Goal: Task Accomplishment & Management: Use online tool/utility

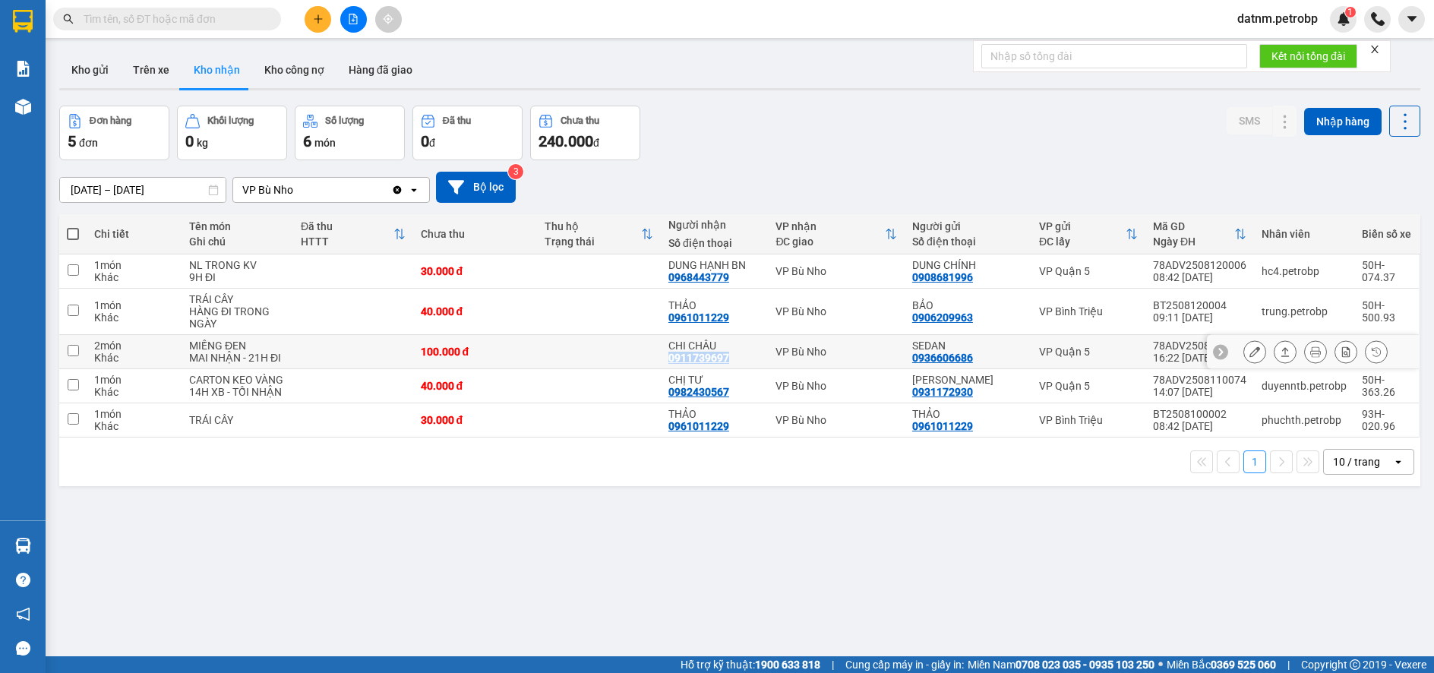
drag, startPoint x: 671, startPoint y: 356, endPoint x: 736, endPoint y: 359, distance: 65.4
click at [736, 359] on div "[PERSON_NAME] 0911739697" at bounding box center [714, 351] width 92 height 24
checkbox input "true"
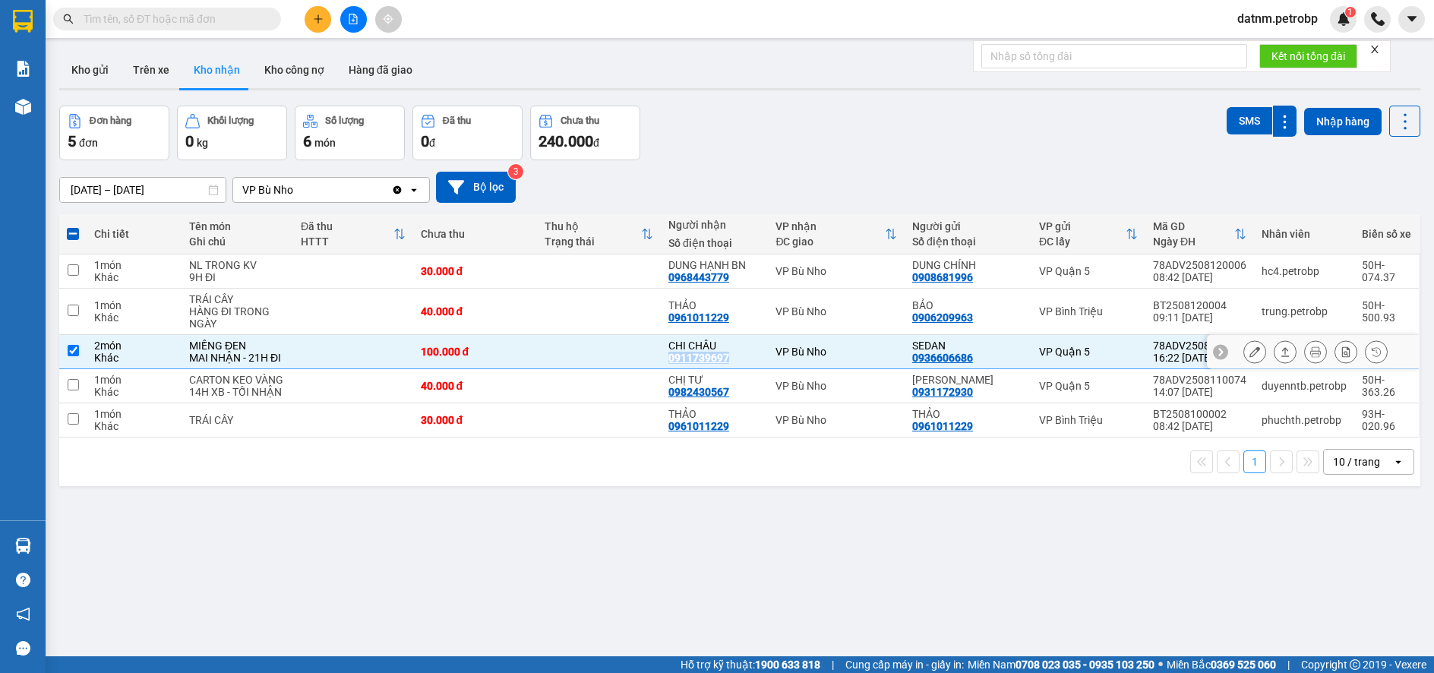
copy div "0911739697"
paste input "0911739697"
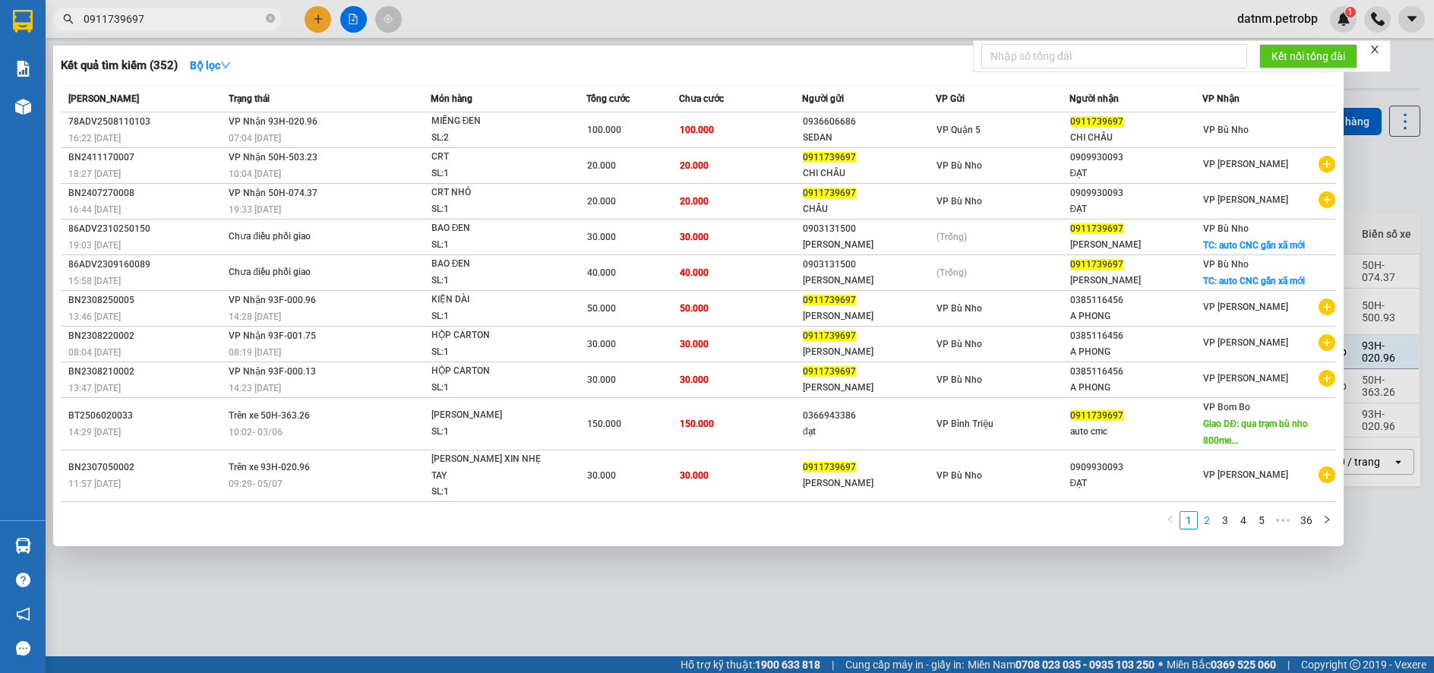
type input "0911739697"
click at [1206, 512] on link "2" at bounding box center [1206, 520] width 17 height 17
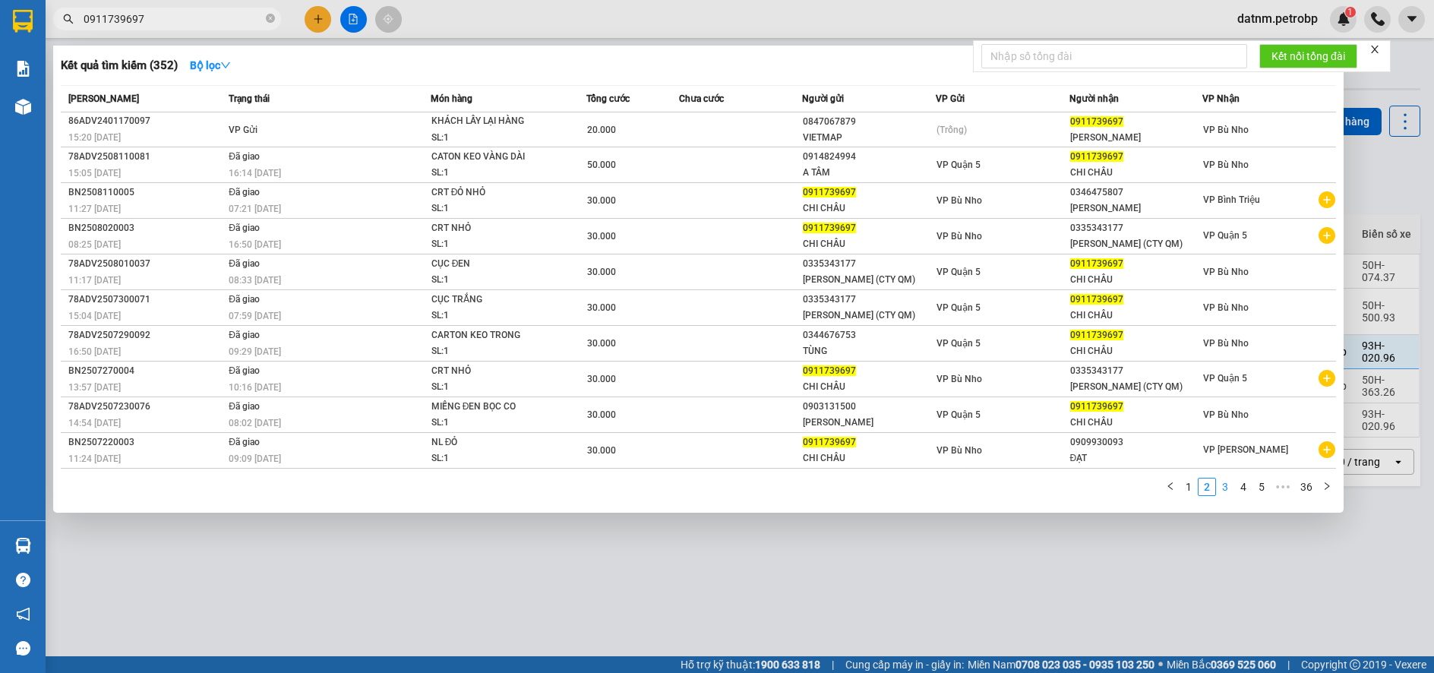
click at [1226, 486] on link "3" at bounding box center [1225, 486] width 17 height 17
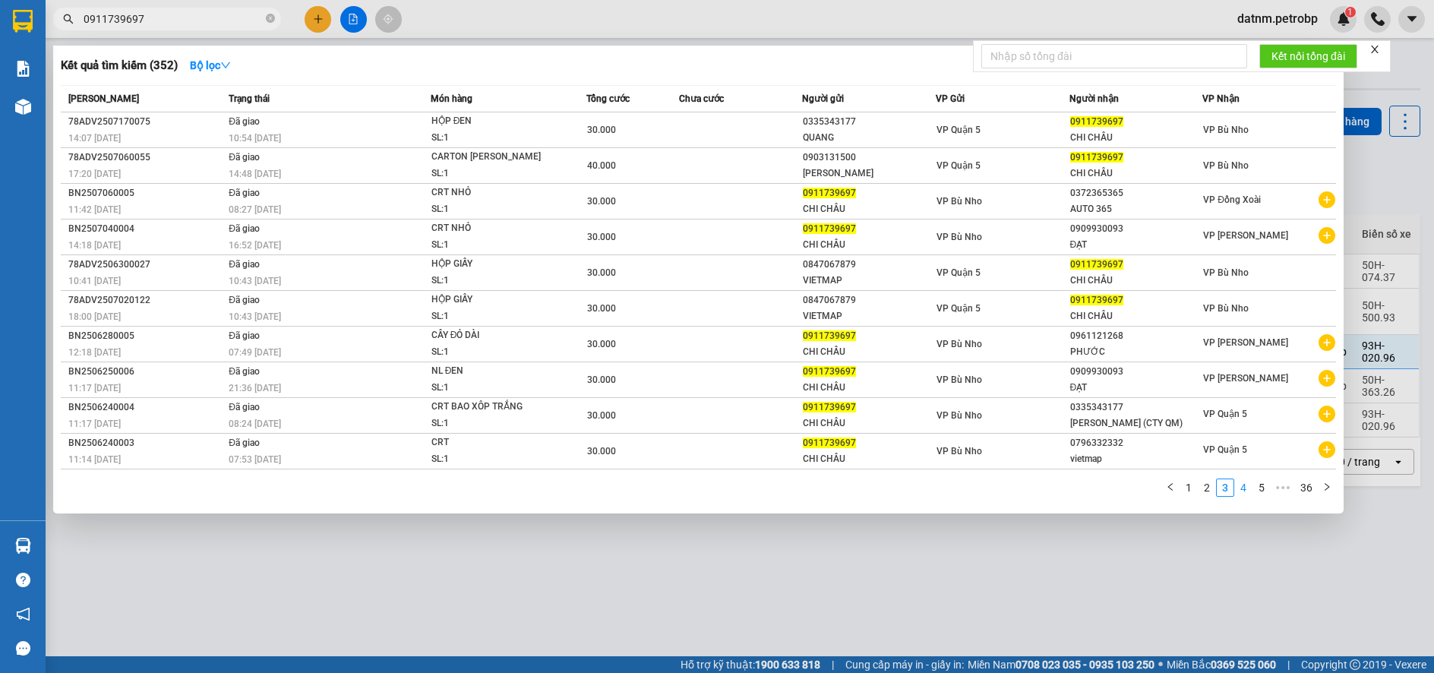
click at [1249, 490] on link "4" at bounding box center [1243, 487] width 17 height 17
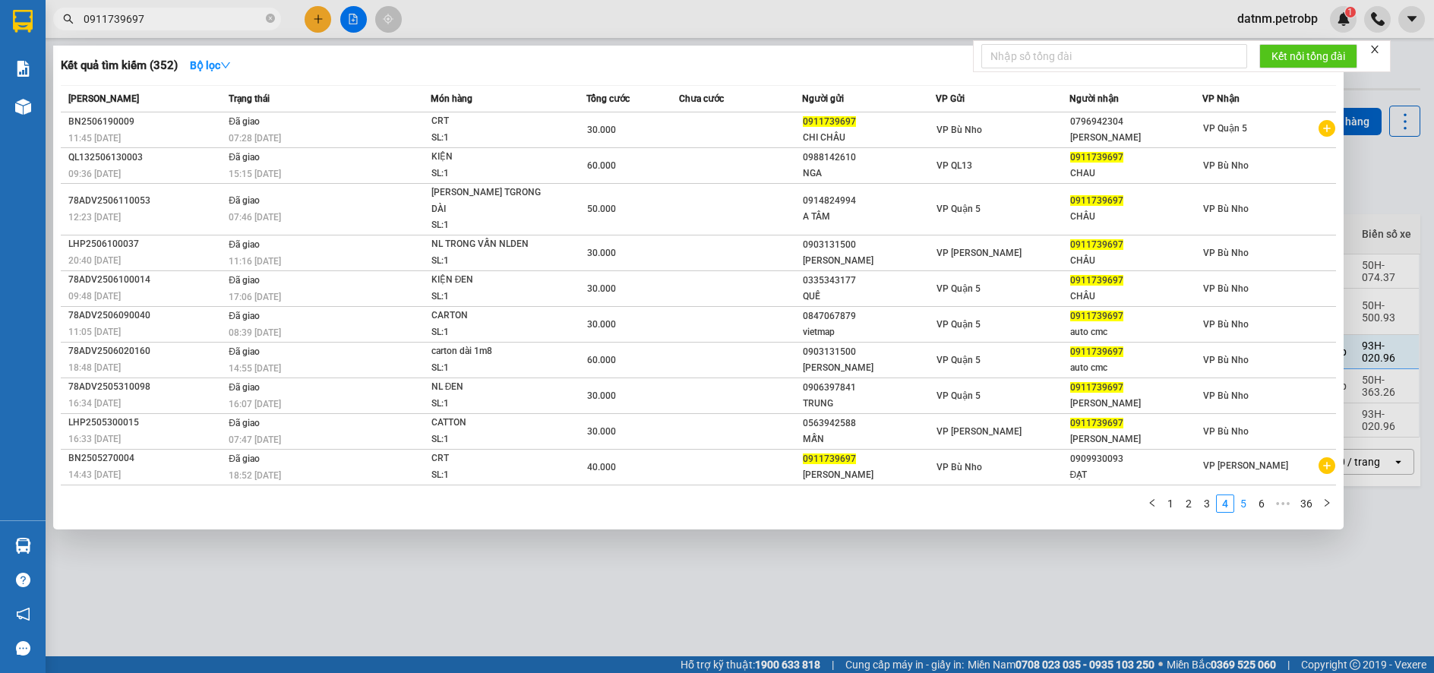
click at [1245, 495] on link "5" at bounding box center [1243, 503] width 17 height 17
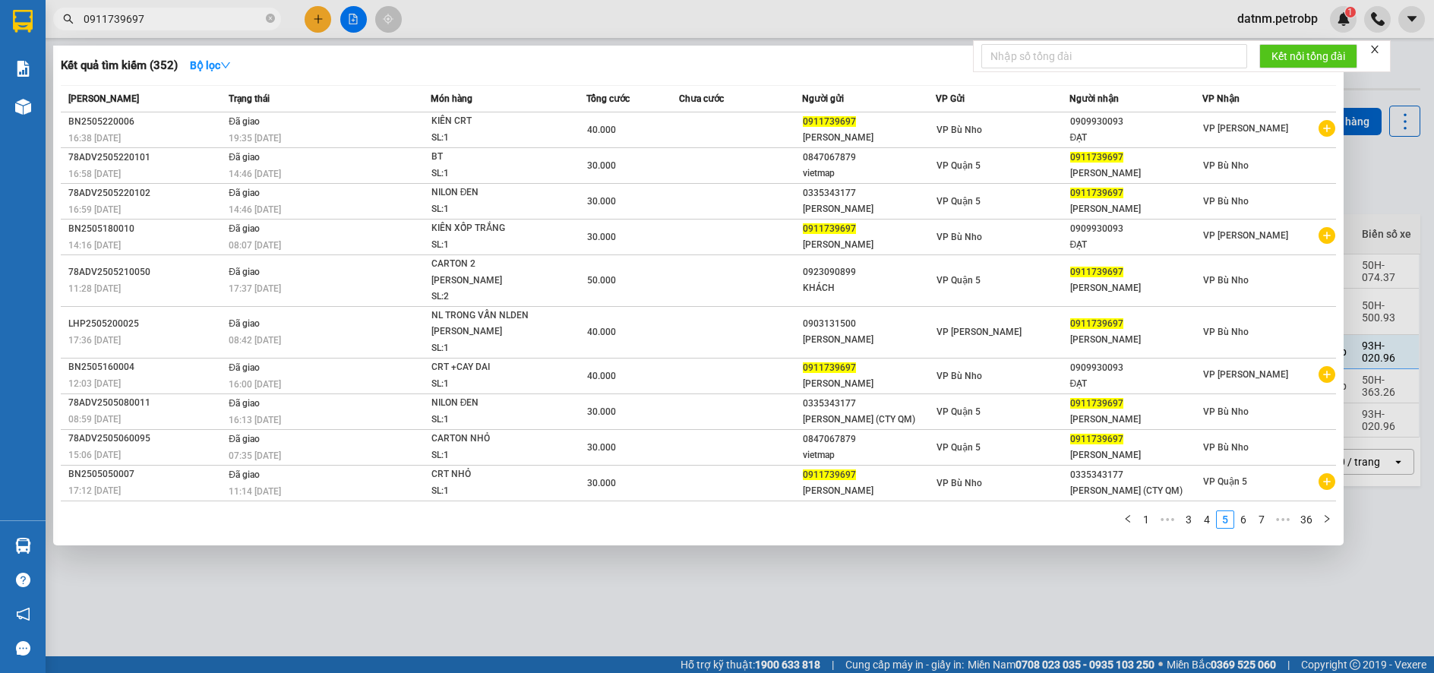
click at [1144, 562] on div at bounding box center [717, 336] width 1434 height 673
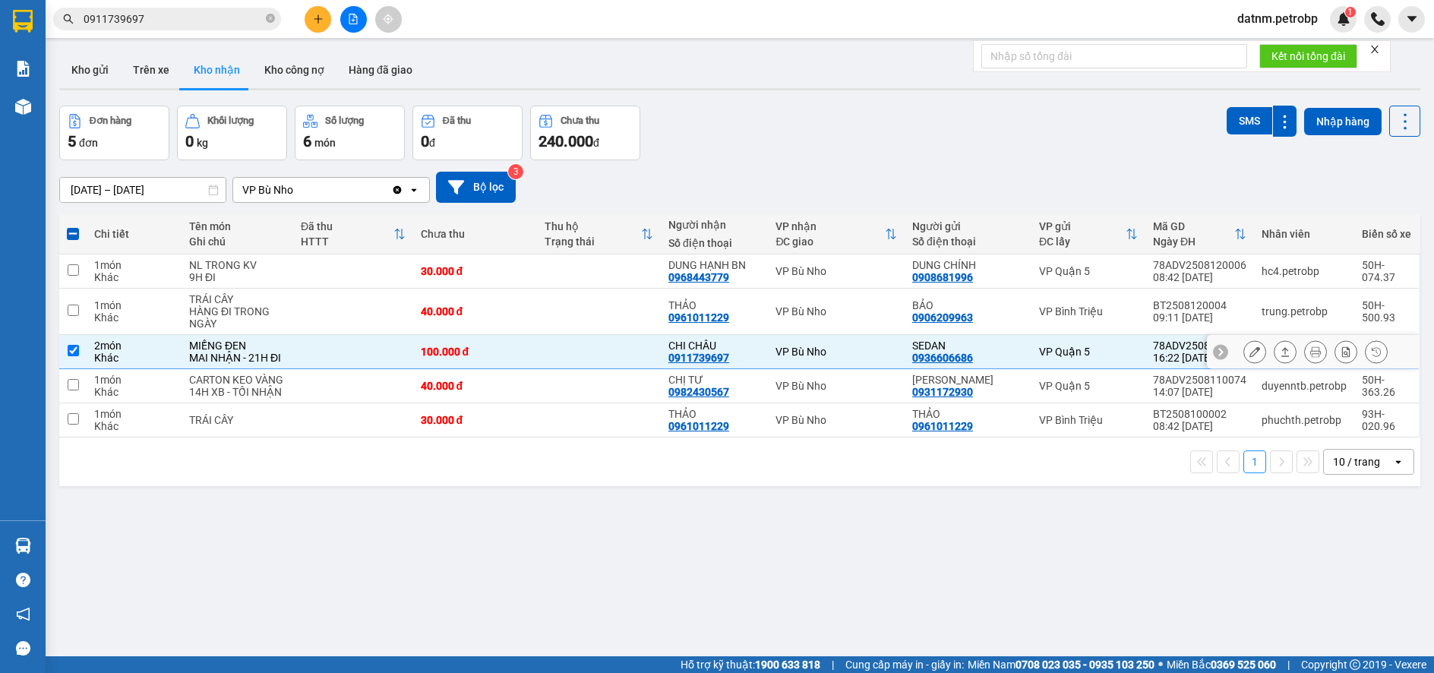
click at [71, 349] on input "checkbox" at bounding box center [73, 350] width 11 height 11
checkbox input "false"
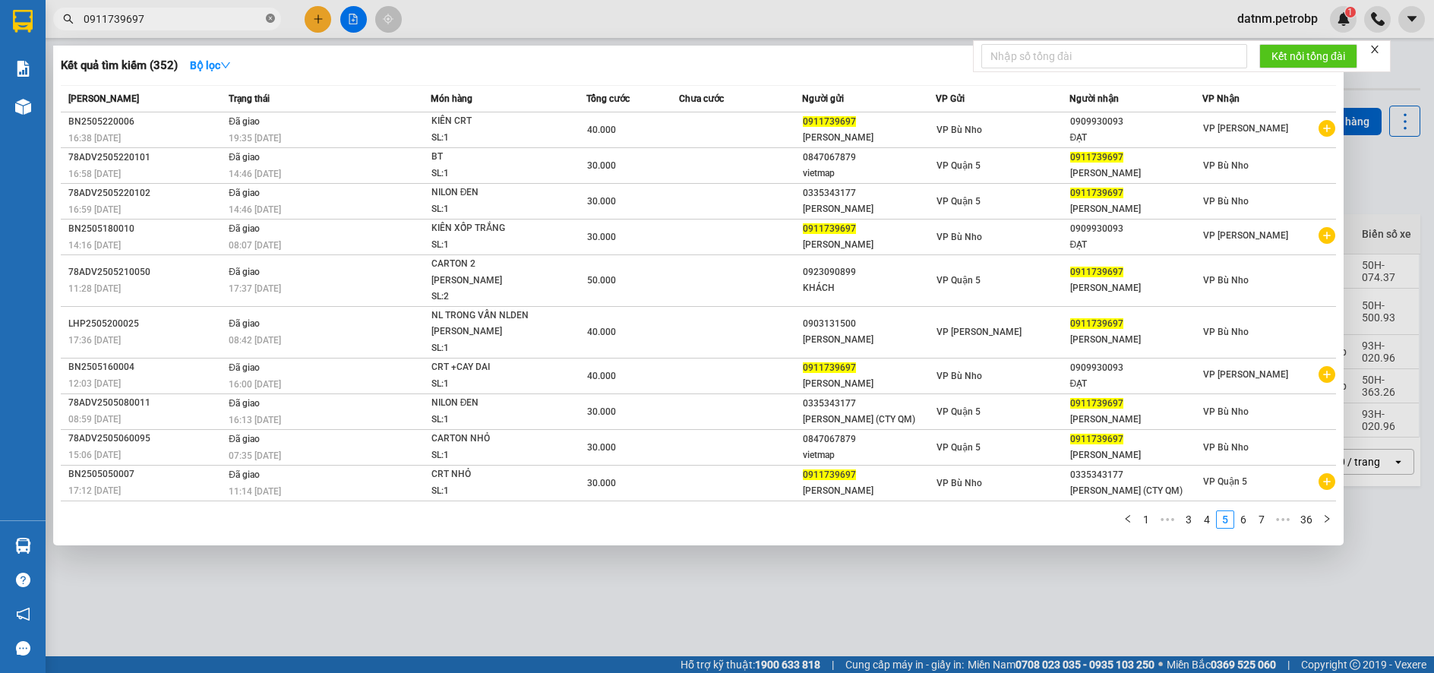
click at [273, 18] on icon "close-circle" at bounding box center [270, 18] width 9 height 9
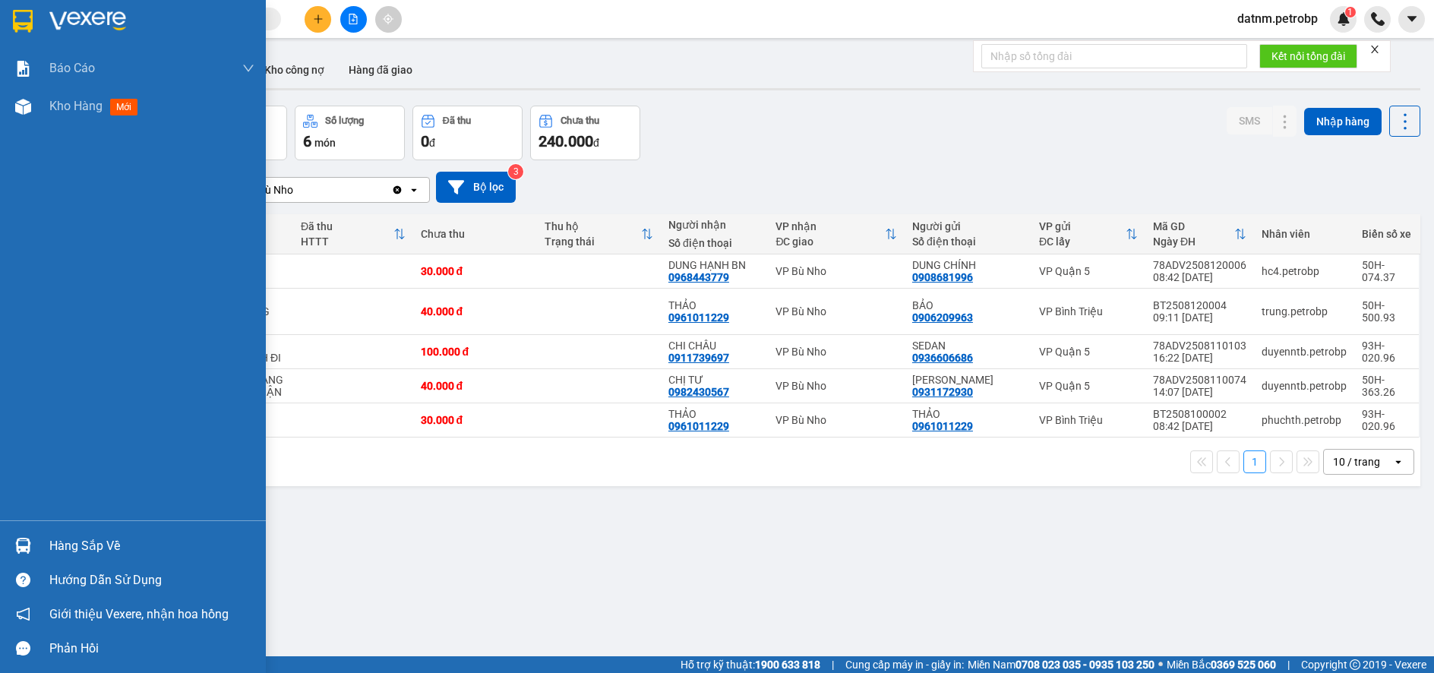
click at [77, 543] on div "Hàng sắp về" at bounding box center [151, 546] width 205 height 23
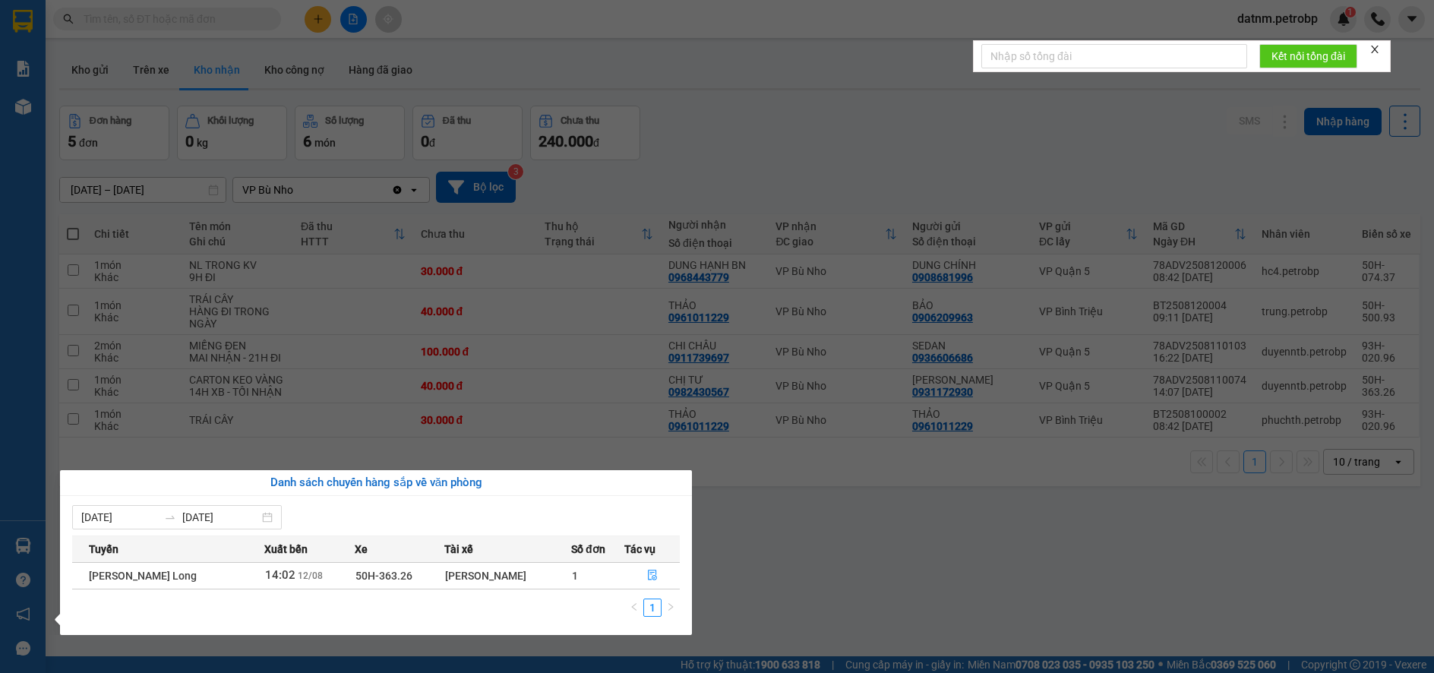
click at [876, 509] on section "Kết quả [PERSON_NAME] ( 352 ) Bộ lọc Mã ĐH Trạng thái Món hàng [PERSON_NAME] [P…" at bounding box center [717, 336] width 1434 height 673
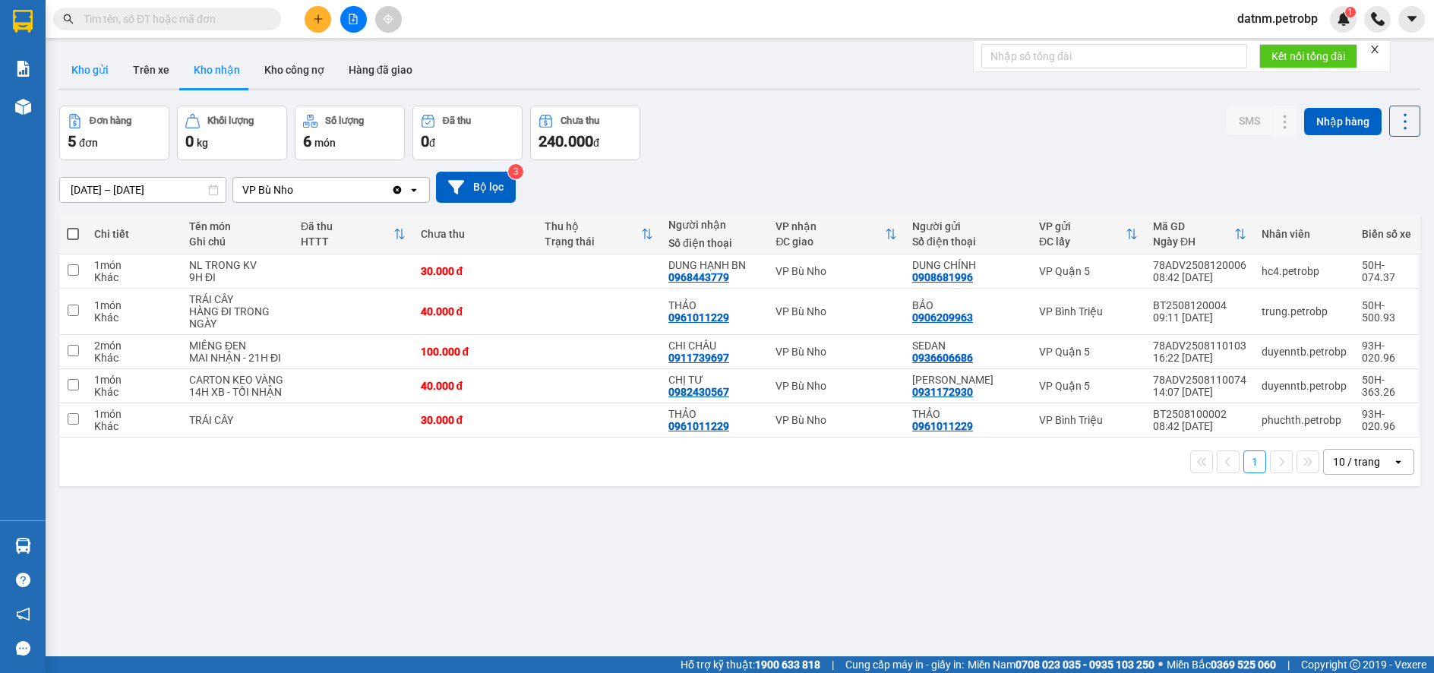
click at [101, 64] on button "Kho gửi" at bounding box center [90, 70] width 62 height 36
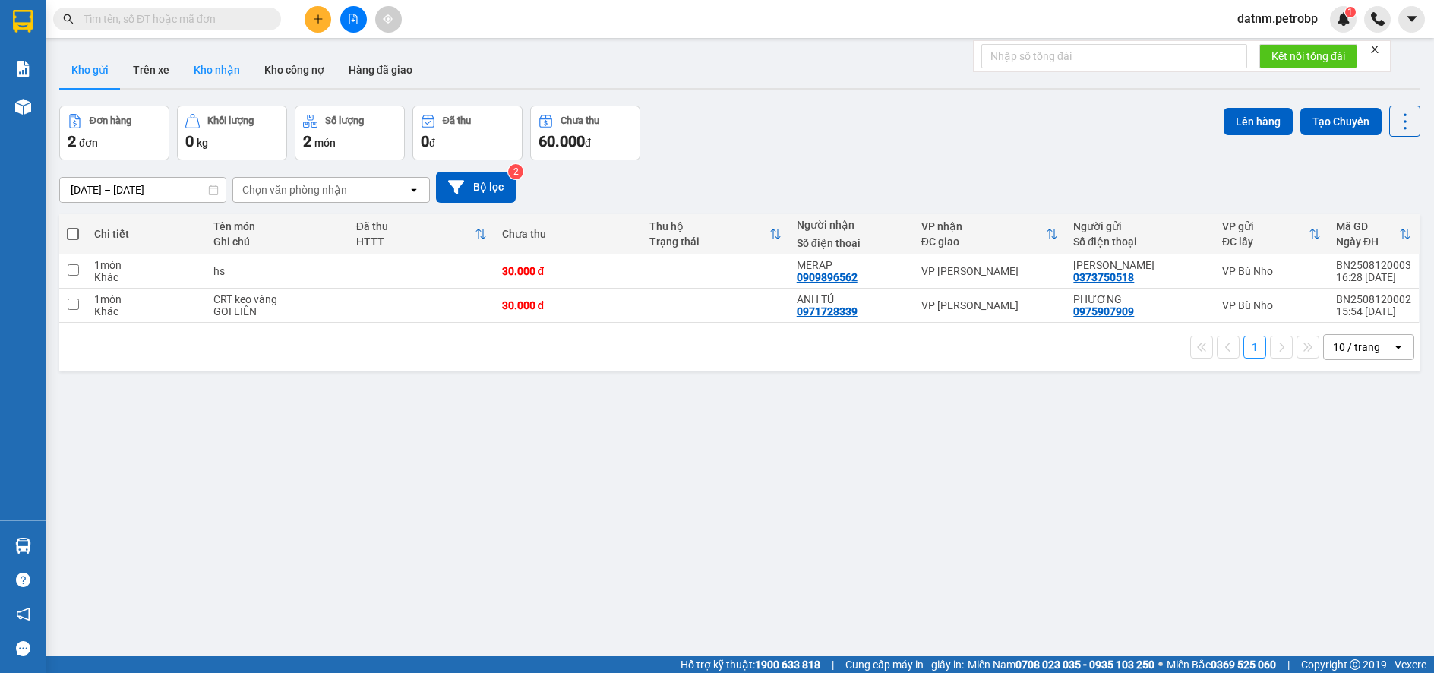
click at [203, 69] on button "Kho nhận" at bounding box center [216, 70] width 71 height 36
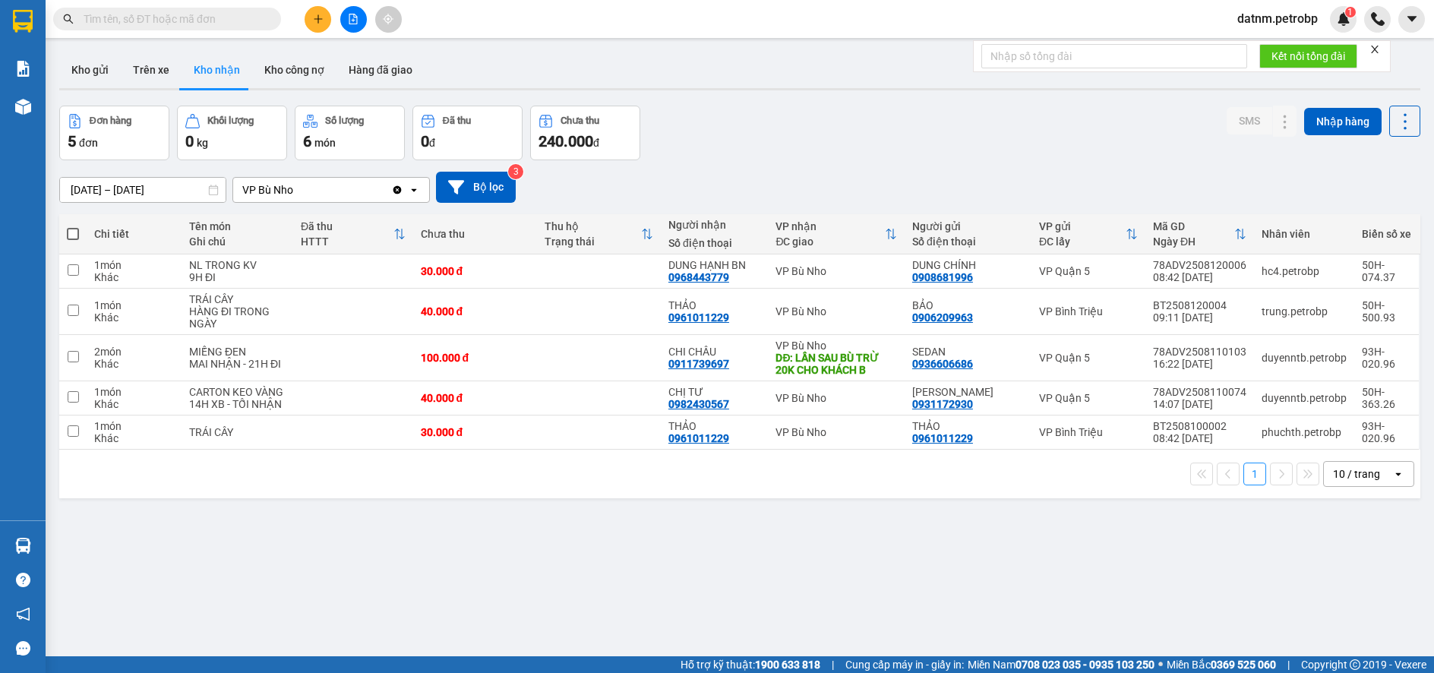
click at [232, 80] on button "Kho nhận" at bounding box center [216, 70] width 71 height 36
click at [77, 57] on button "Kho gửi" at bounding box center [90, 70] width 62 height 36
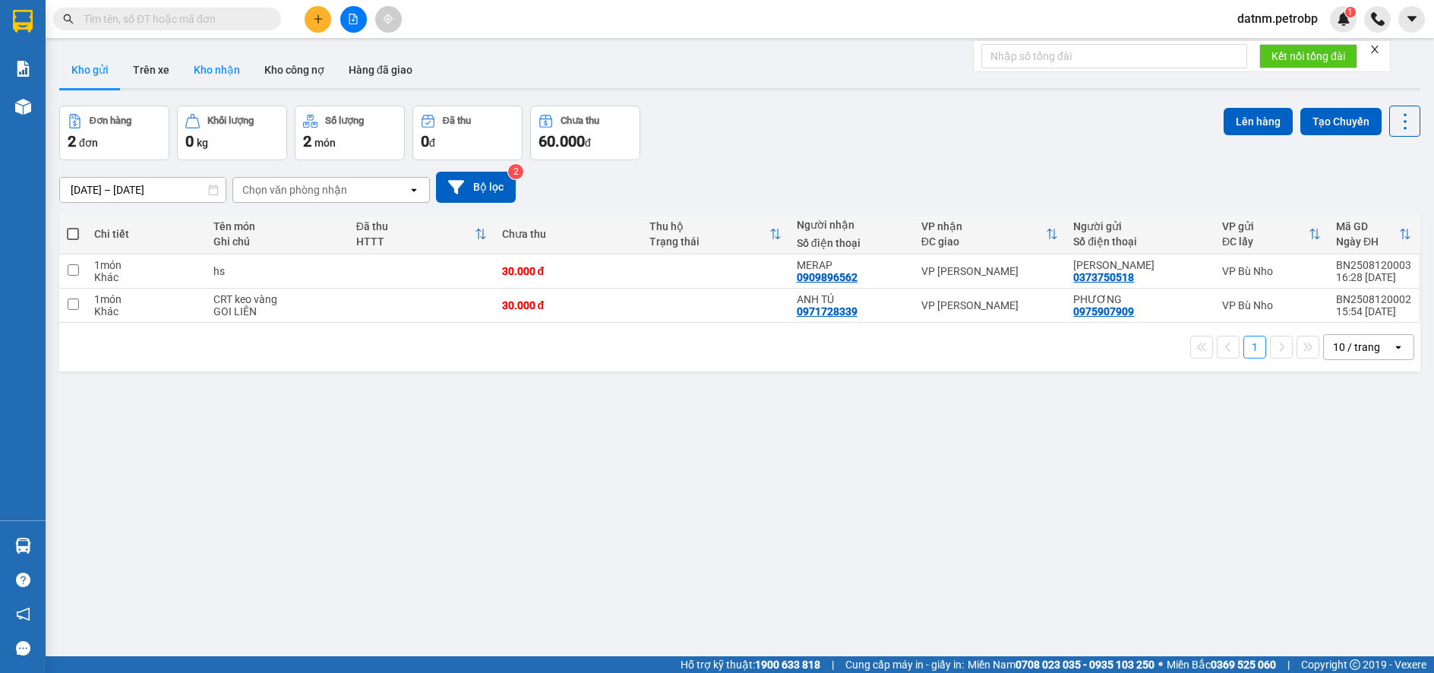
click at [209, 71] on button "Kho nhận" at bounding box center [216, 70] width 71 height 36
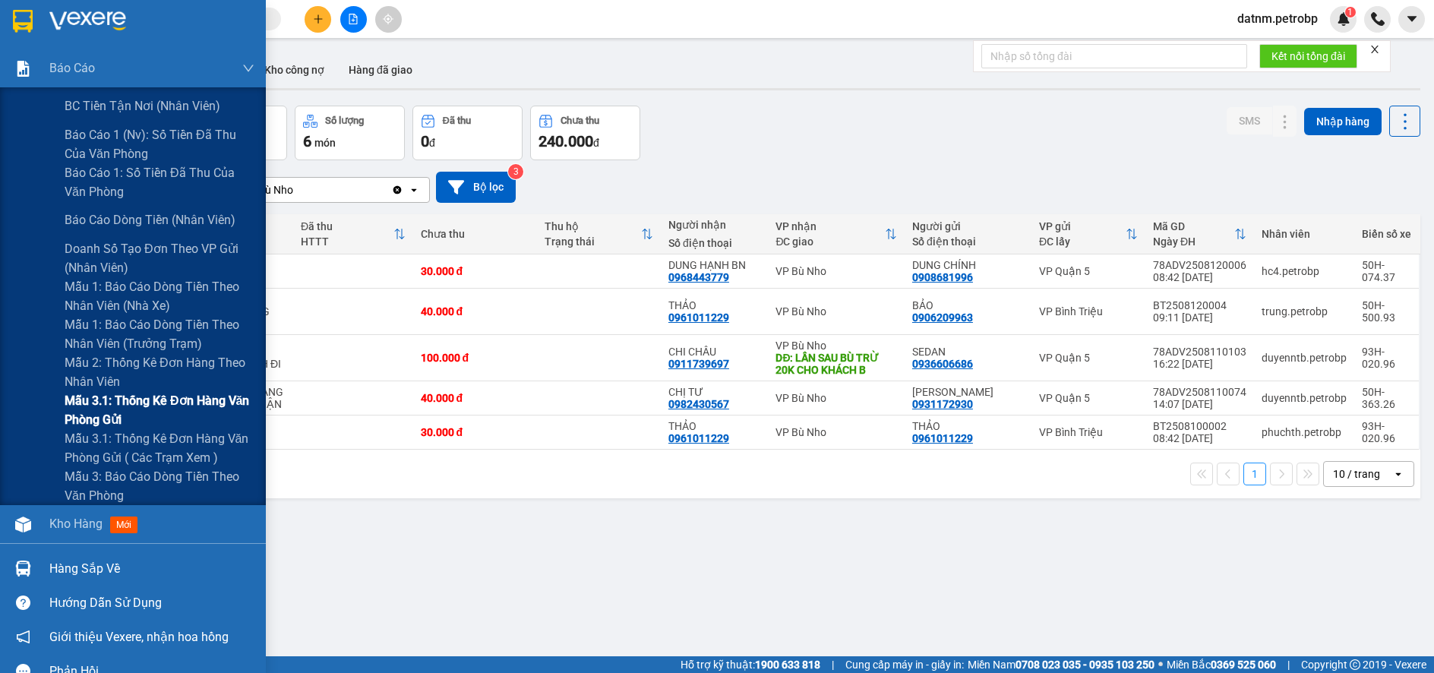
click at [93, 407] on span "Mẫu 3.1: Thống kê đơn hàng văn phòng gửi" at bounding box center [160, 410] width 190 height 38
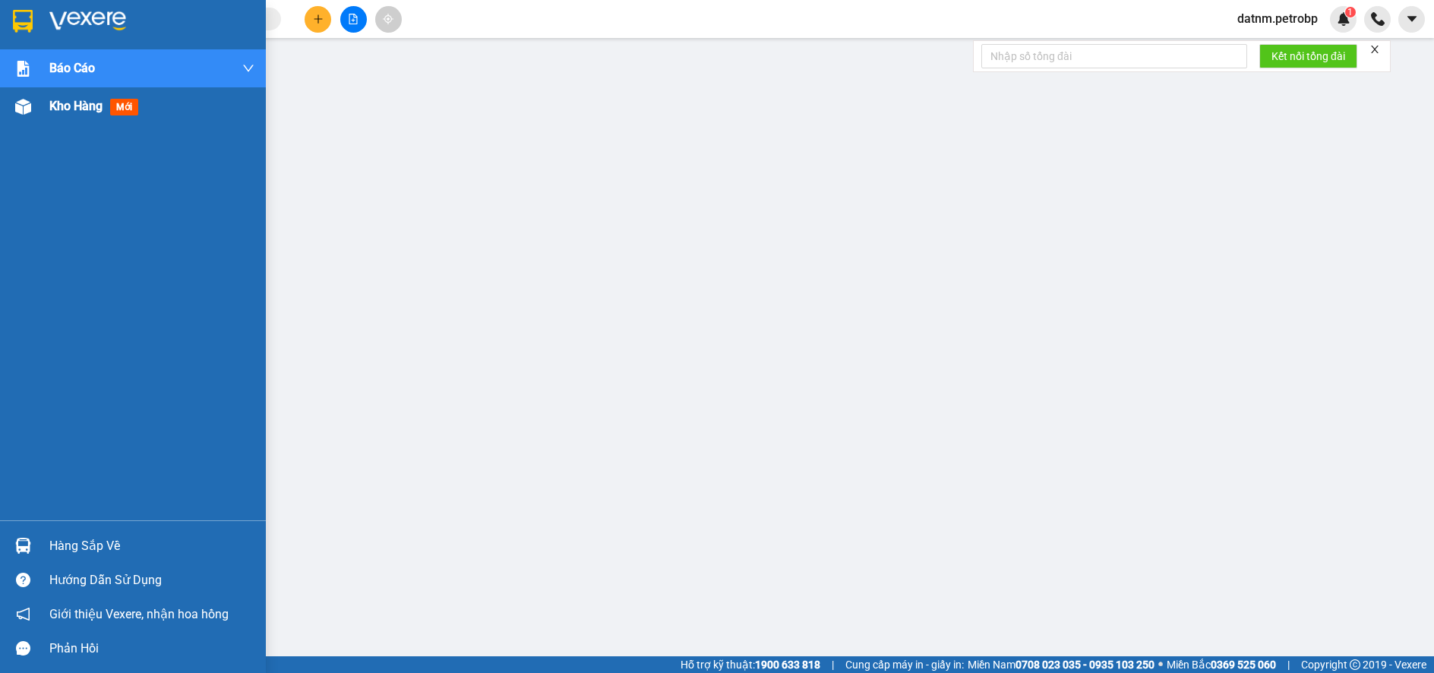
click at [67, 112] on span "Kho hàng" at bounding box center [75, 106] width 53 height 14
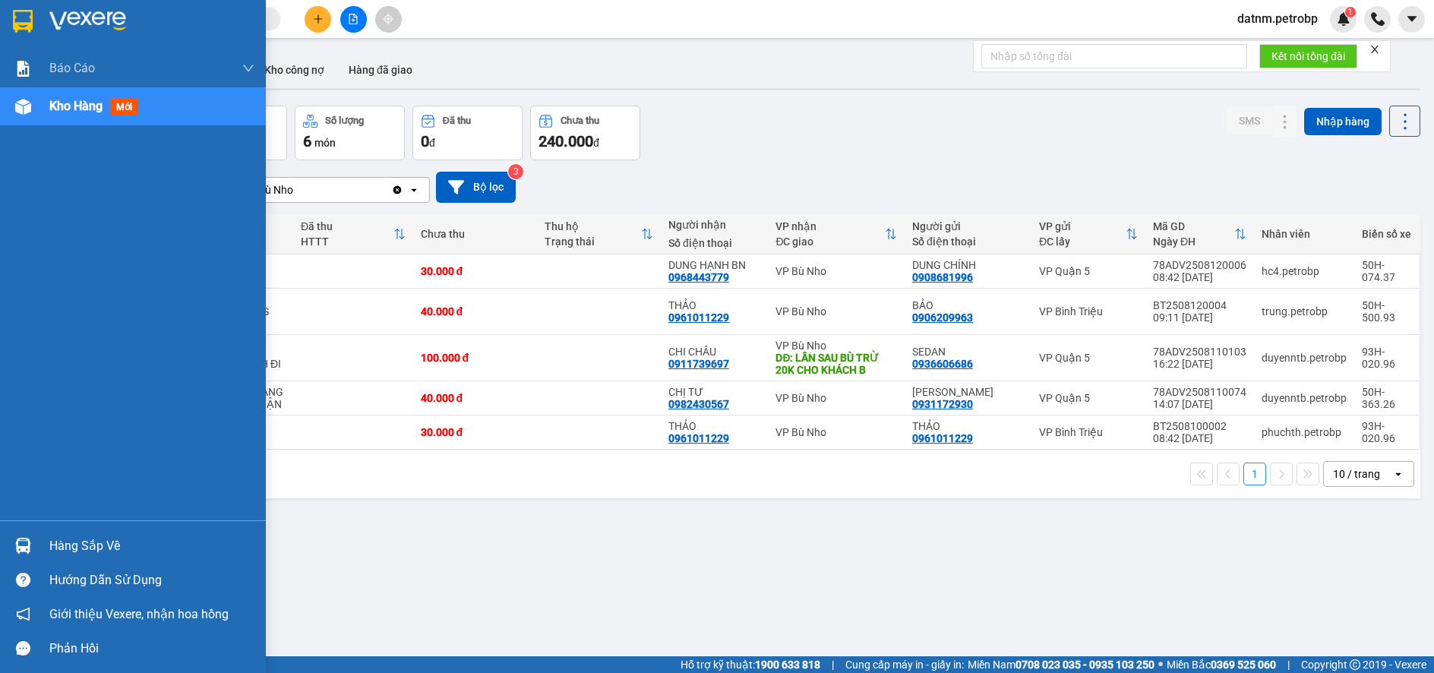
click at [95, 544] on div "Hàng sắp về" at bounding box center [151, 546] width 205 height 23
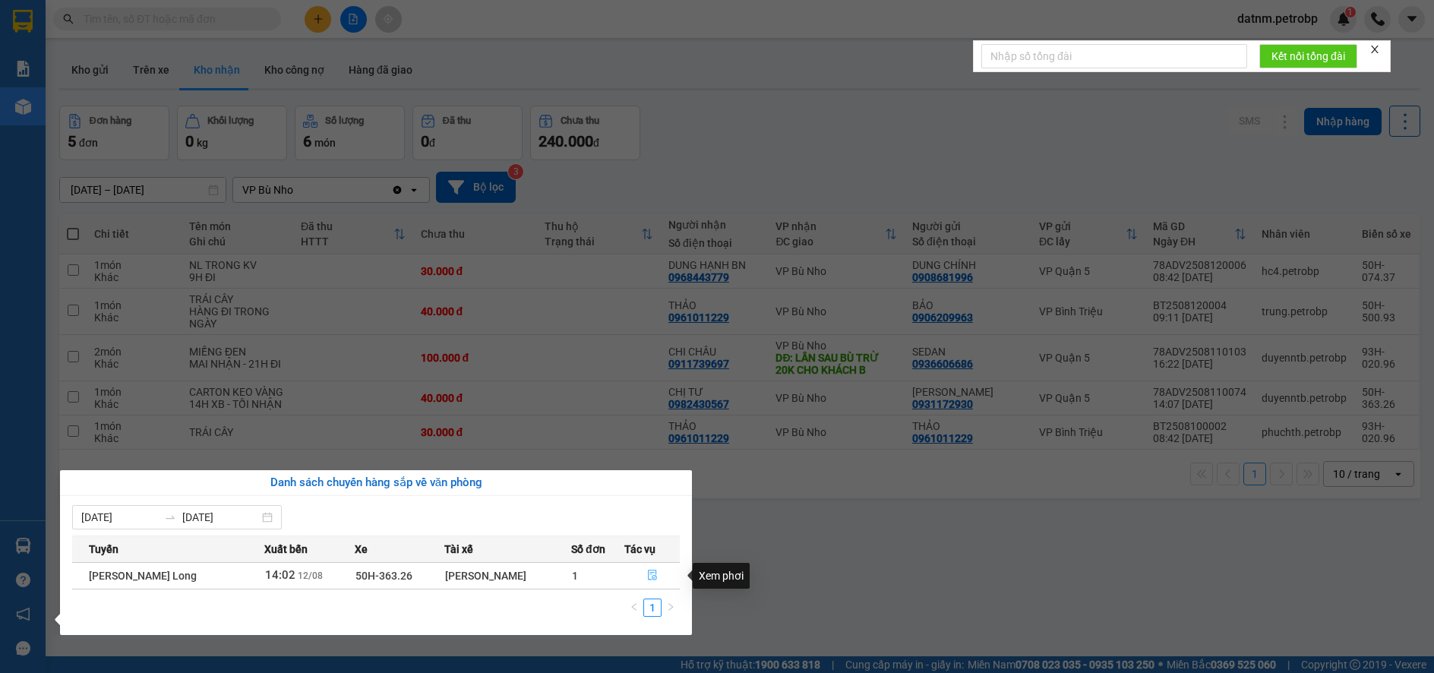
click at [652, 577] on icon "file-done" at bounding box center [652, 575] width 11 height 11
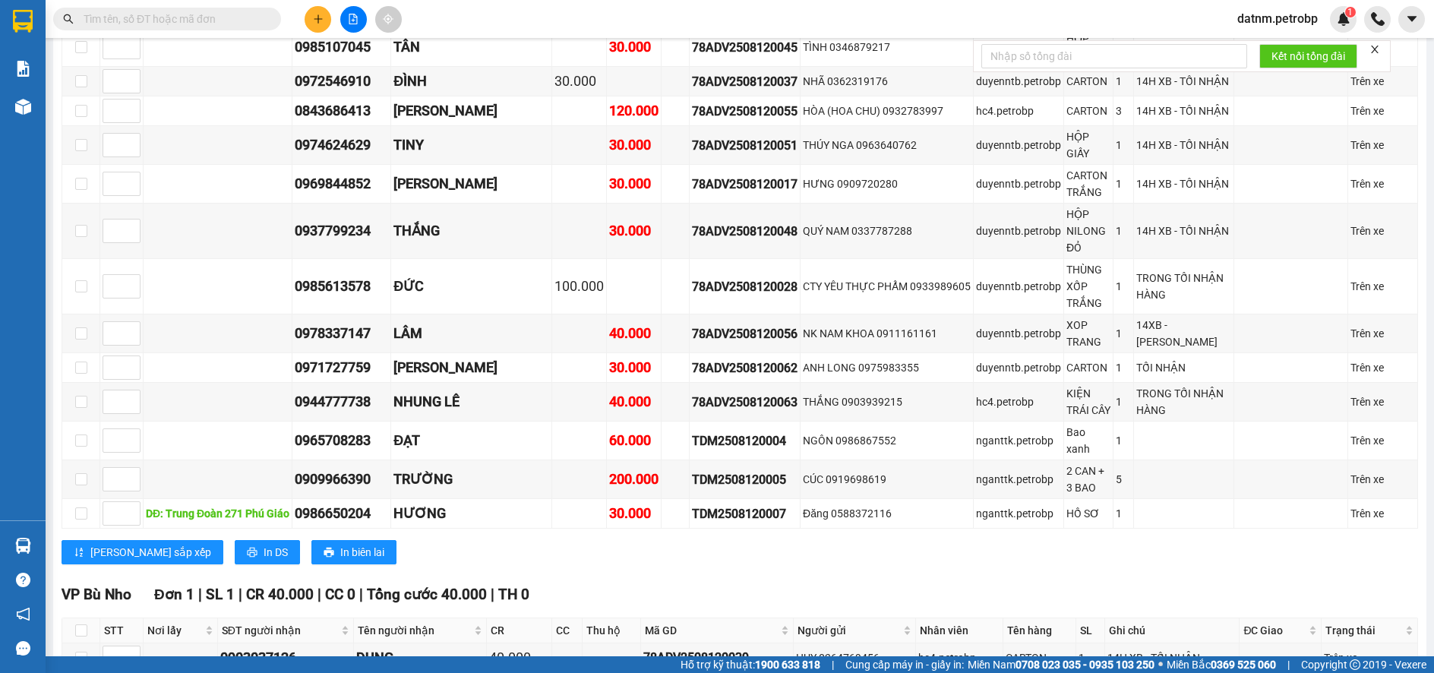
scroll to position [2050, 0]
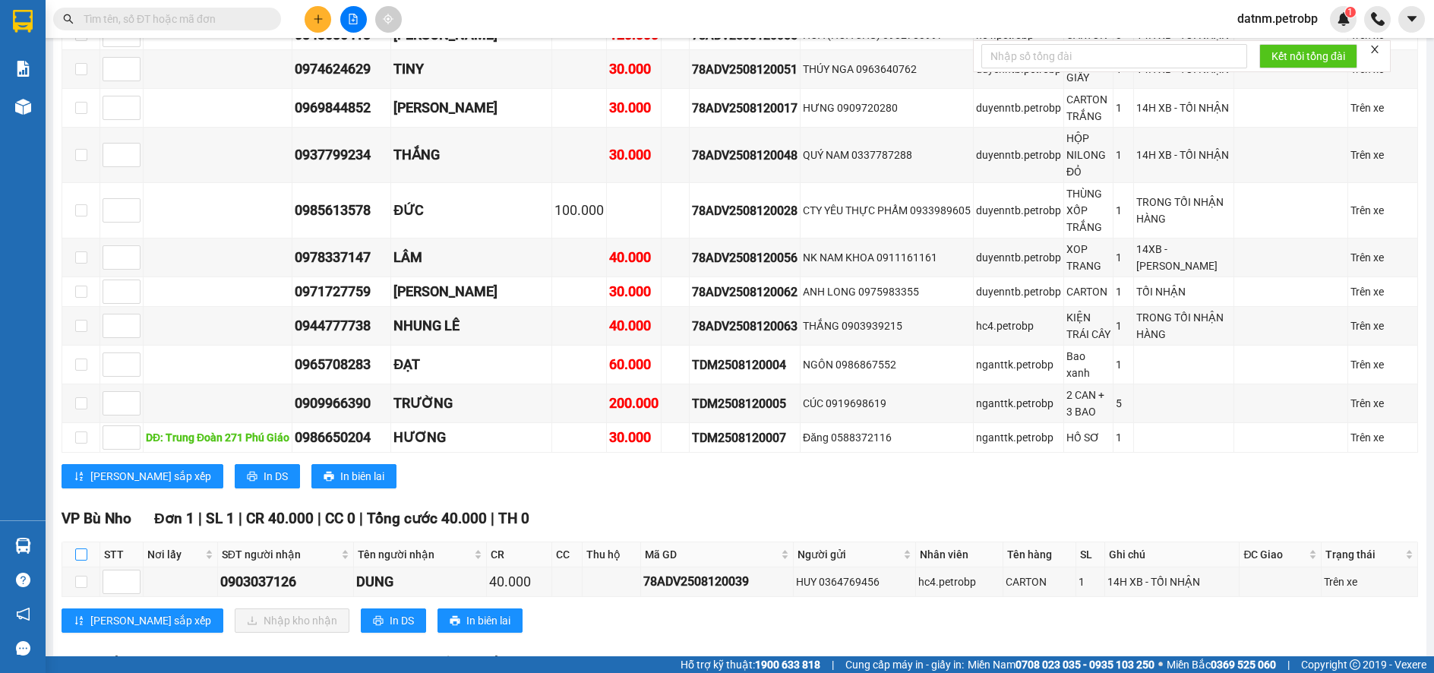
click at [82, 548] on input "checkbox" at bounding box center [81, 554] width 12 height 12
checkbox input "true"
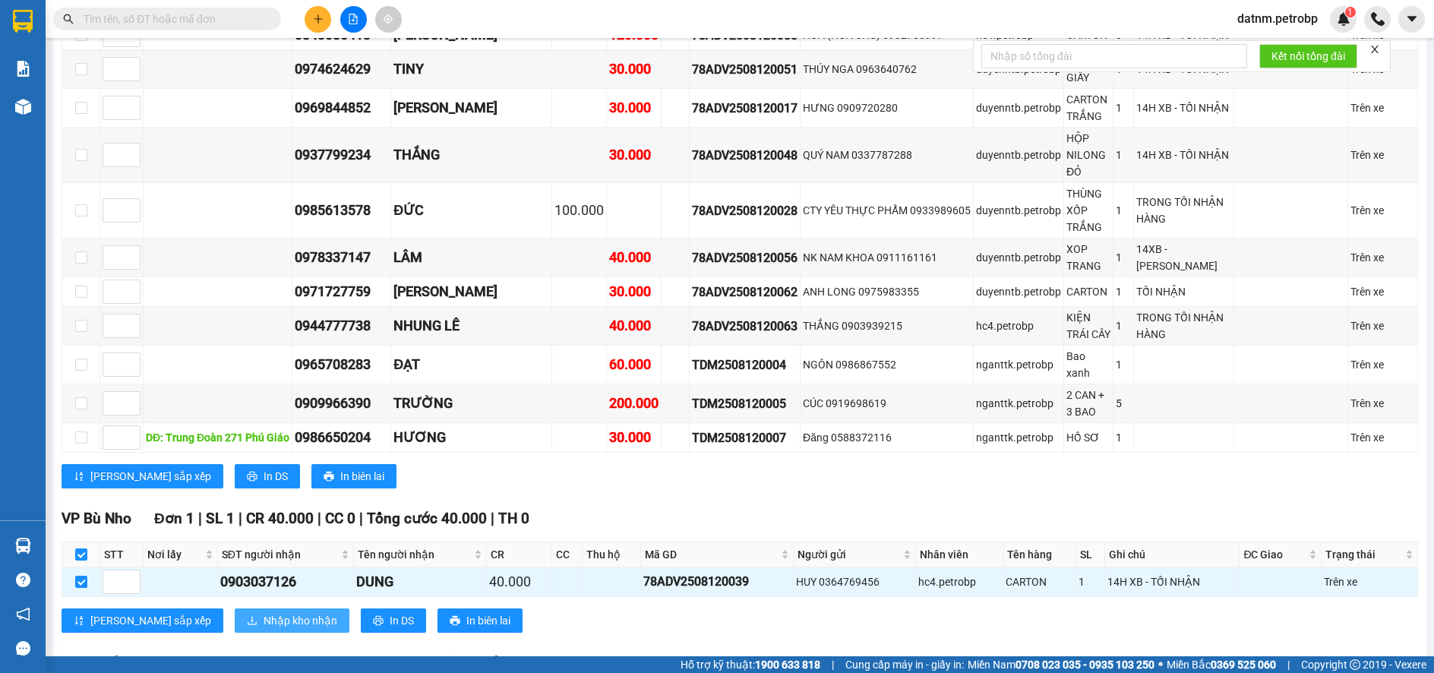
click at [264, 612] on span "Nhập kho nhận" at bounding box center [301, 620] width 74 height 17
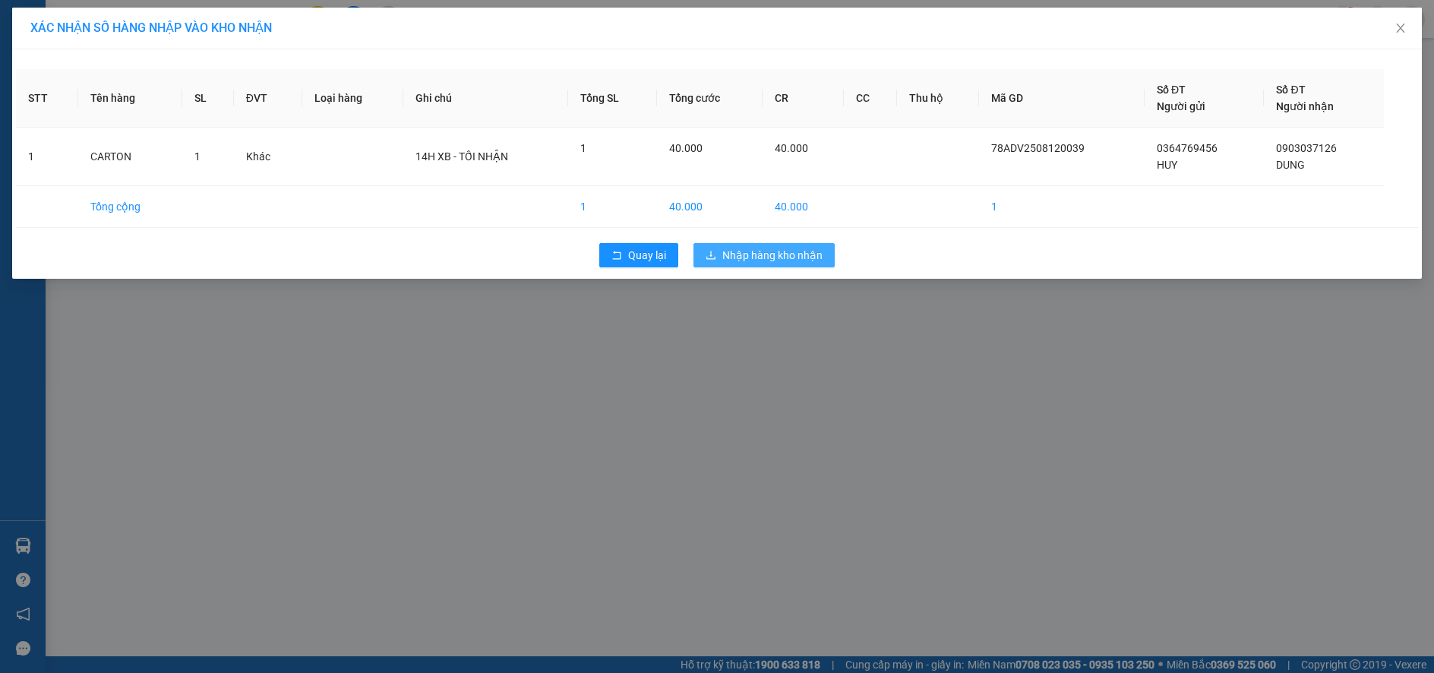
click at [789, 261] on span "Nhập hàng kho nhận" at bounding box center [772, 255] width 100 height 17
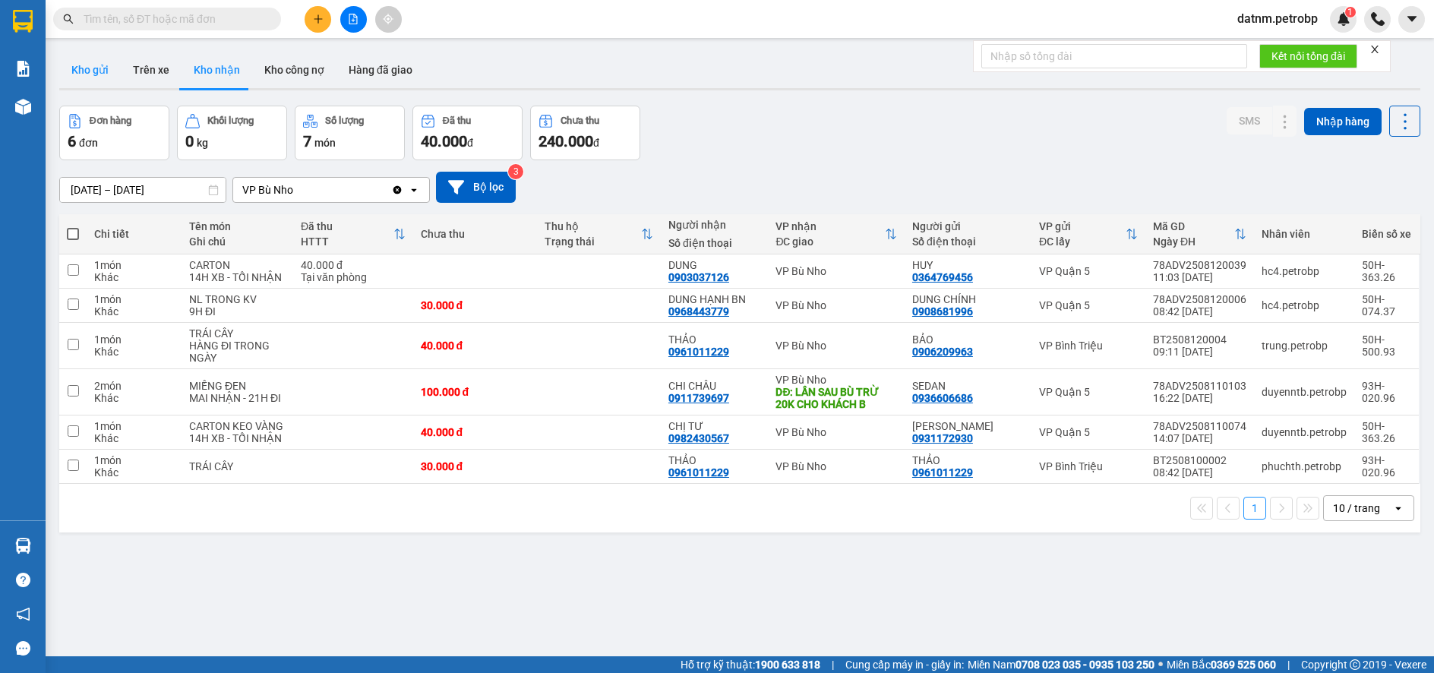
click at [98, 62] on button "Kho gửi" at bounding box center [90, 70] width 62 height 36
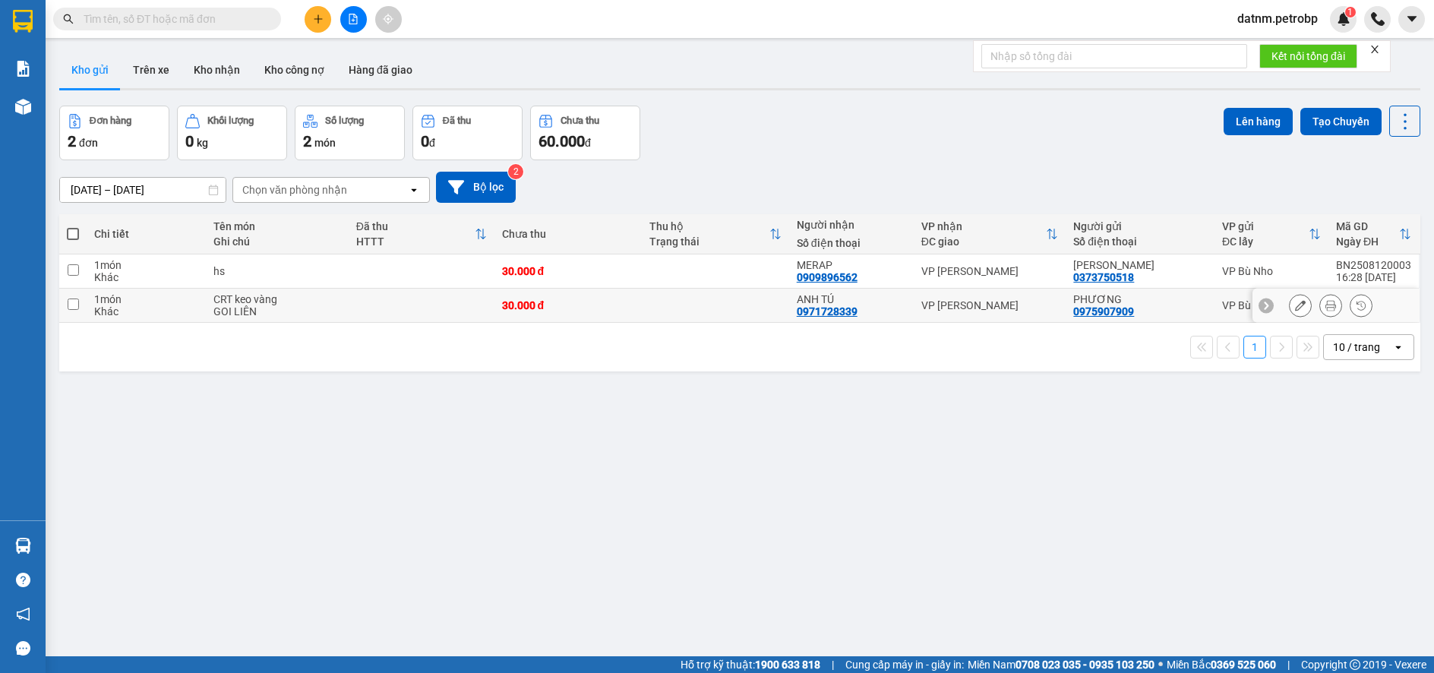
click at [73, 297] on td at bounding box center [72, 306] width 27 height 34
checkbox input "true"
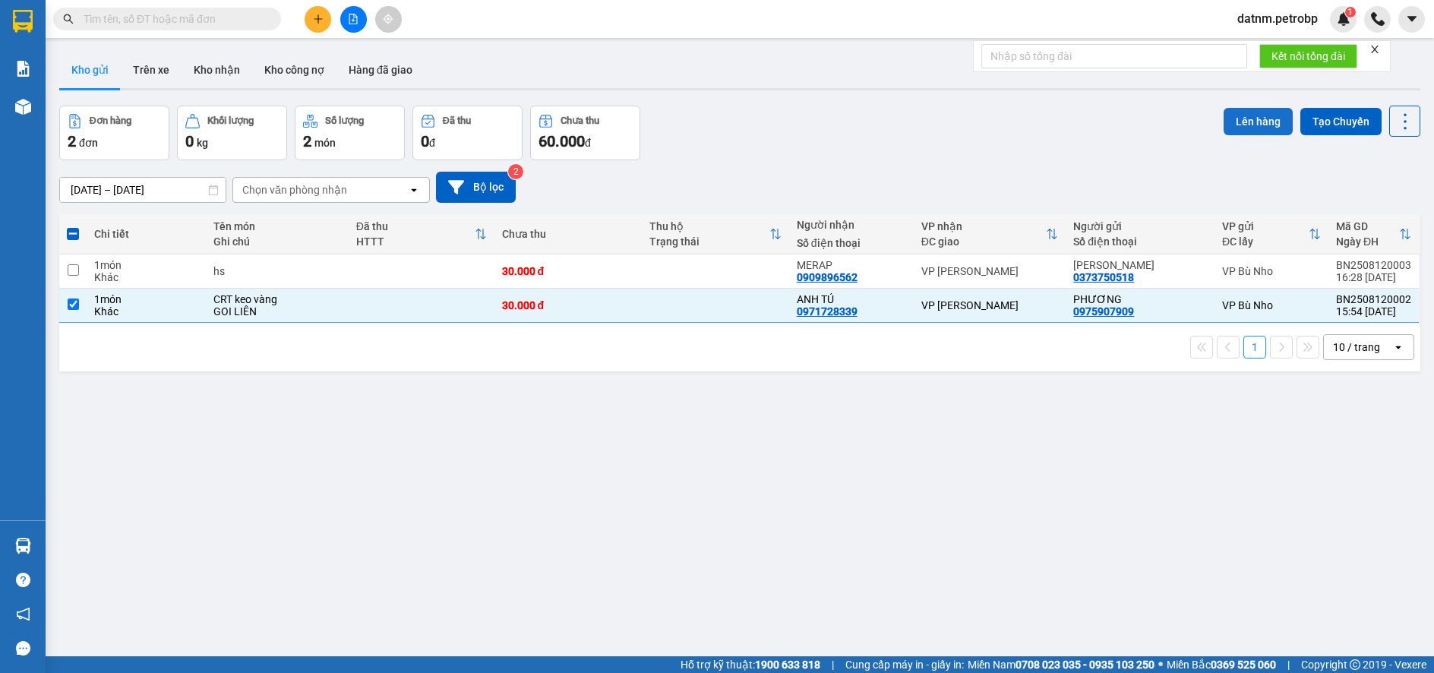
click at [1255, 122] on button "Lên hàng" at bounding box center [1257, 121] width 69 height 27
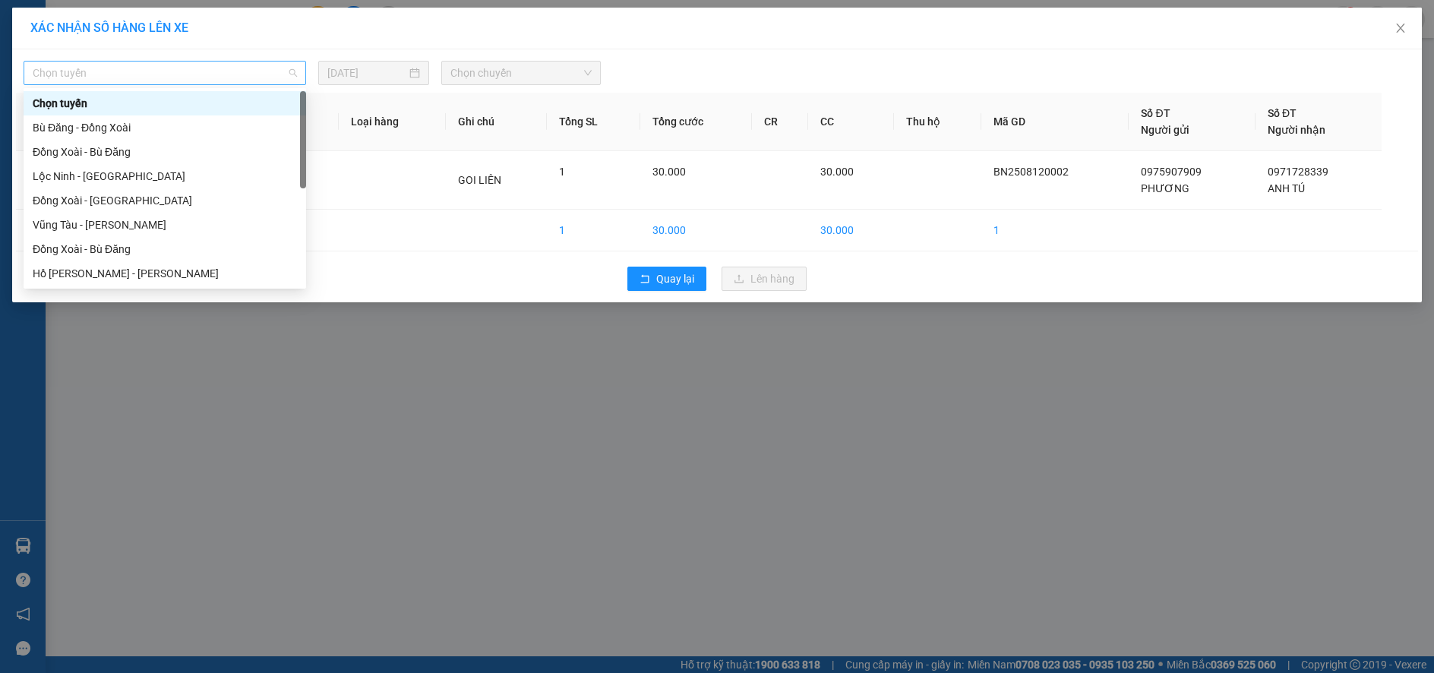
click at [197, 65] on span "Chọn tuyến" at bounding box center [165, 73] width 264 height 23
type input "p"
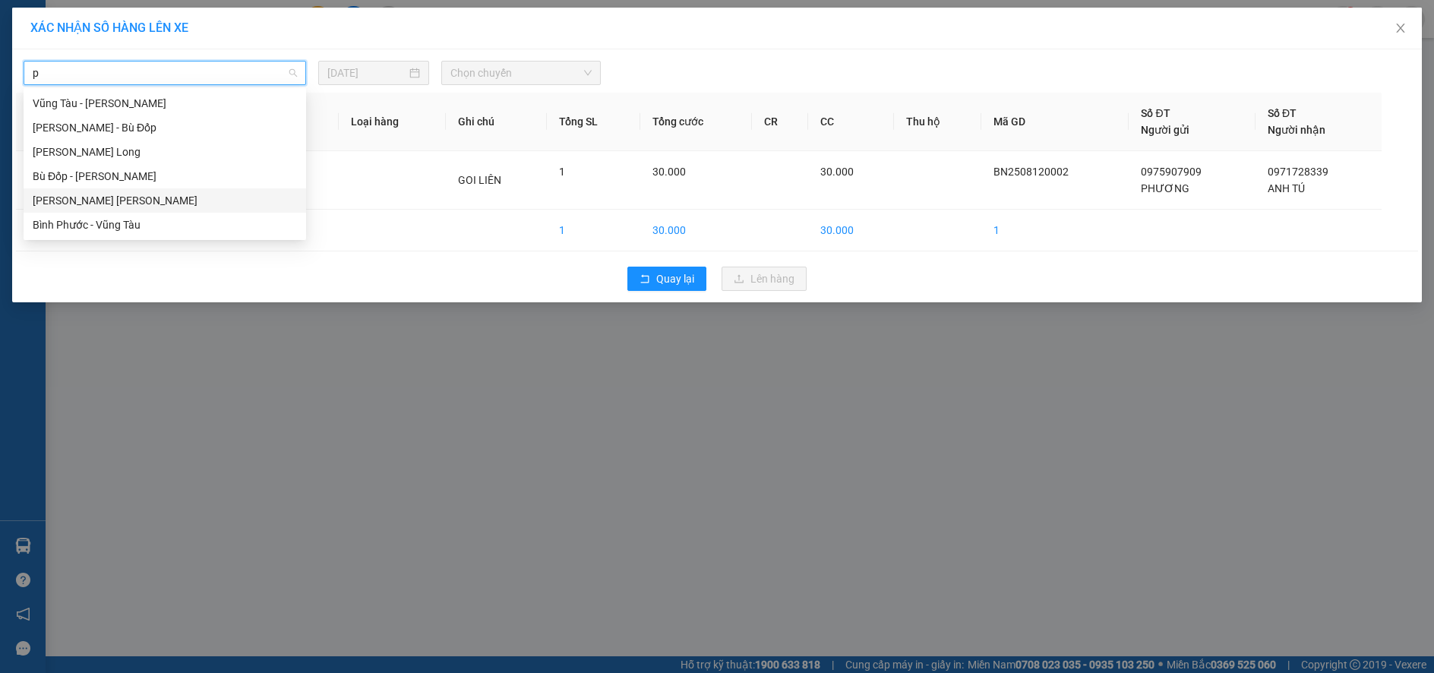
click at [175, 197] on div "[PERSON_NAME] [PERSON_NAME]" at bounding box center [165, 200] width 264 height 17
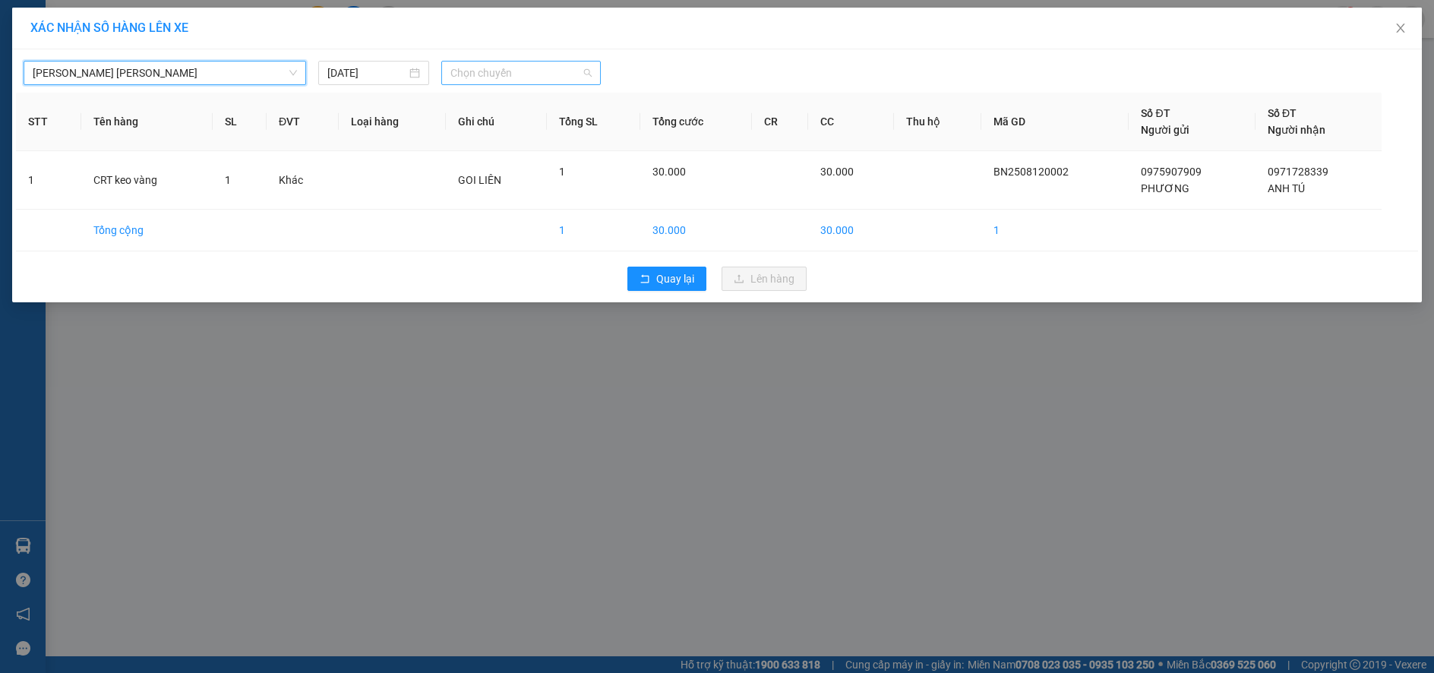
click at [554, 84] on div "Chọn chuyến" at bounding box center [520, 73] width 159 height 24
type input "326"
click at [563, 103] on div "09:02 (TC) - 50H-363.26" at bounding box center [509, 103] width 118 height 17
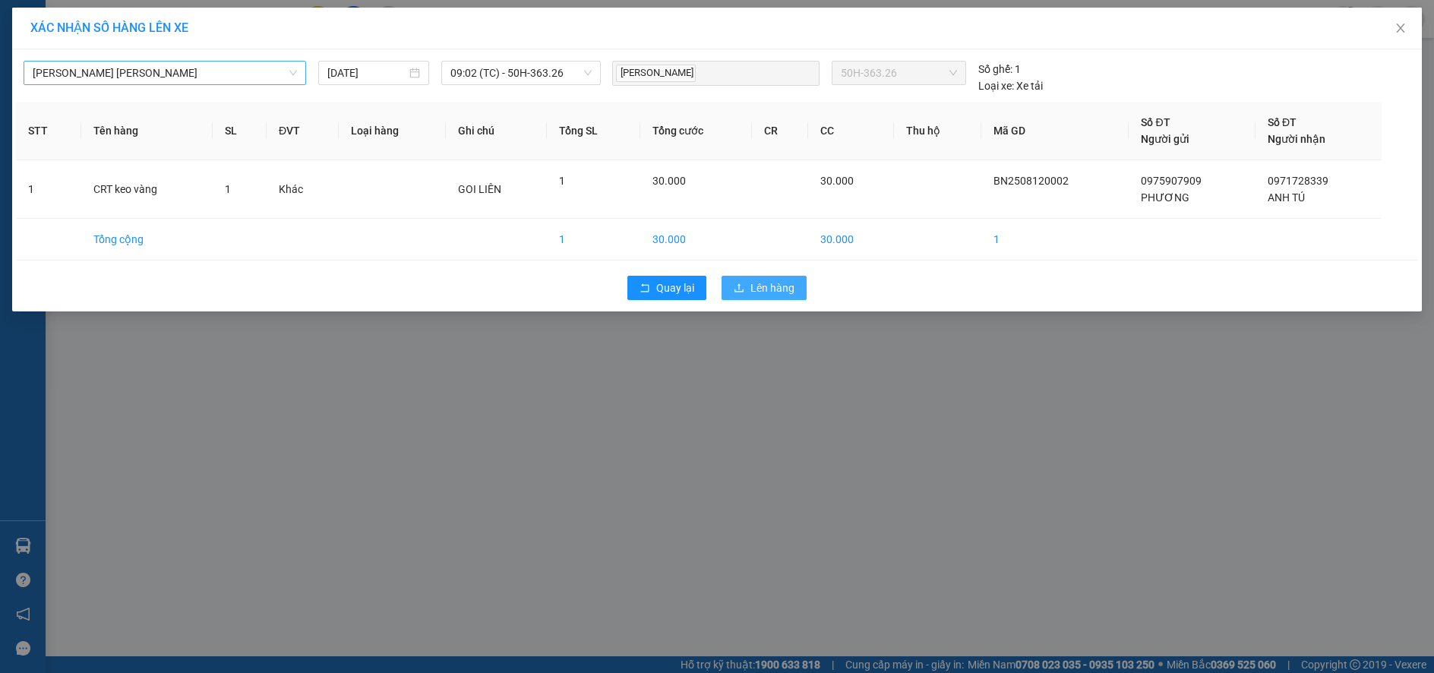
click at [760, 286] on span "Lên hàng" at bounding box center [772, 287] width 44 height 17
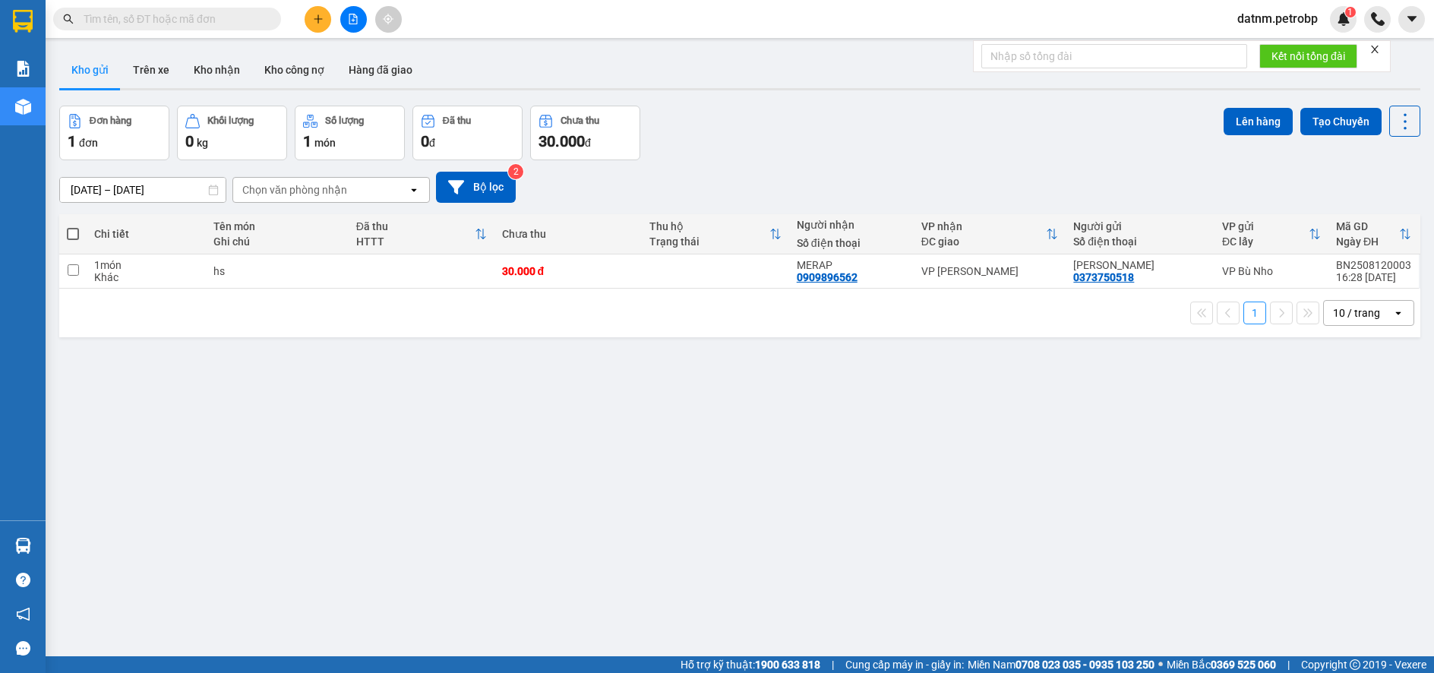
click at [65, 232] on th at bounding box center [72, 234] width 27 height 40
click at [71, 232] on span at bounding box center [73, 234] width 12 height 12
click at [73, 226] on input "checkbox" at bounding box center [73, 226] width 0 height 0
checkbox input "true"
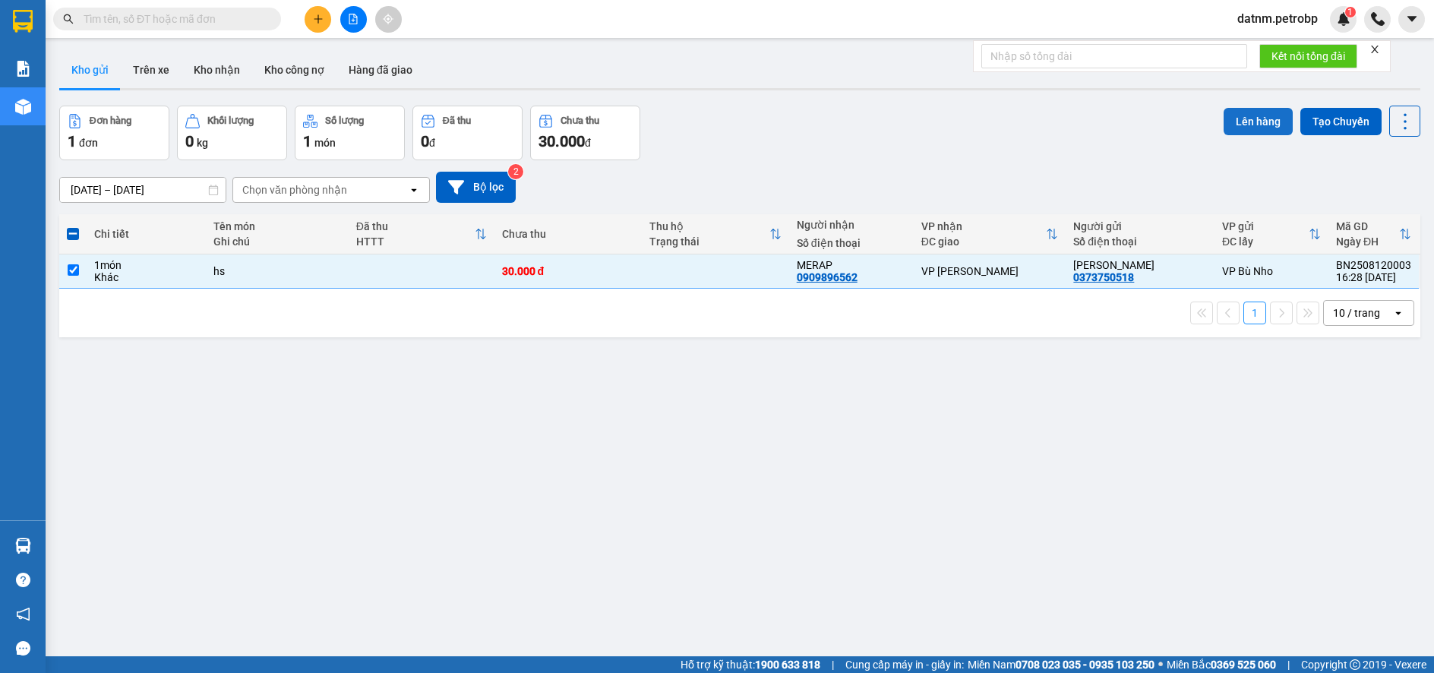
click at [1242, 118] on button "Lên hàng" at bounding box center [1257, 121] width 69 height 27
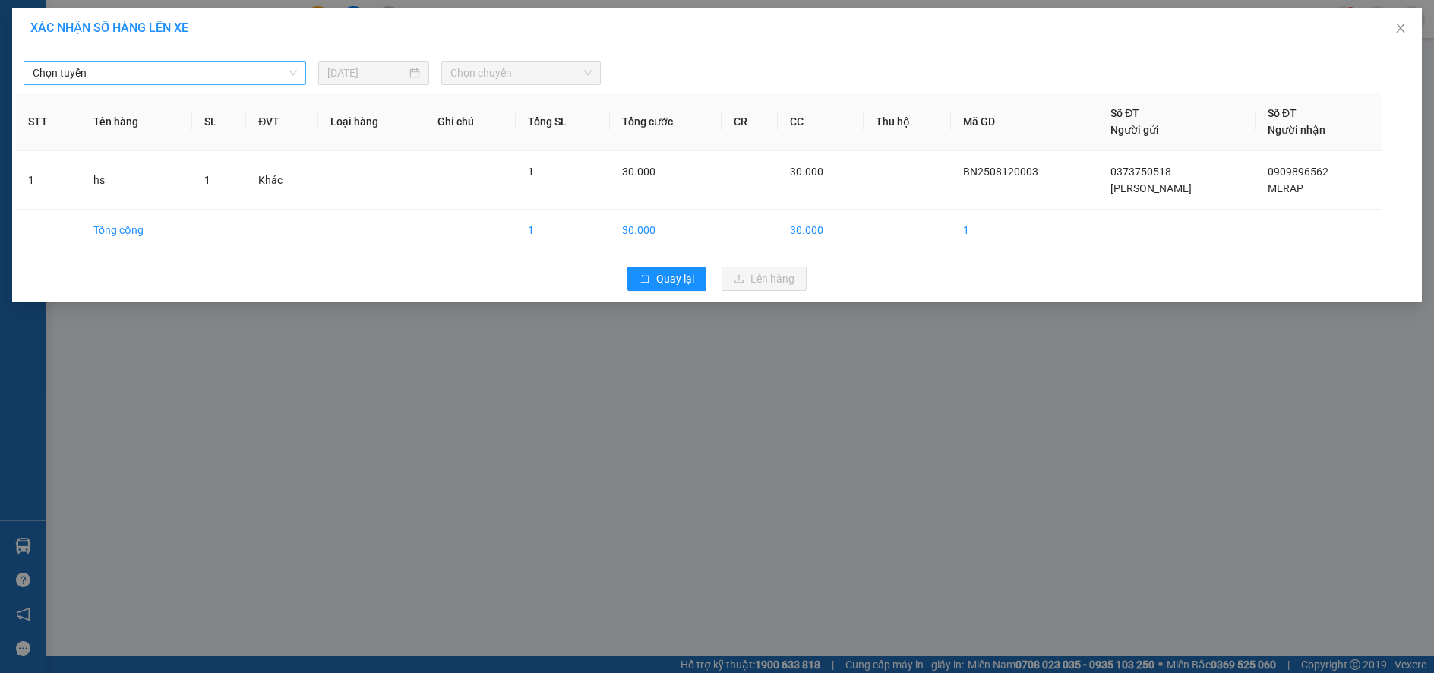
click at [125, 71] on span "Chọn tuyến" at bounding box center [165, 73] width 264 height 23
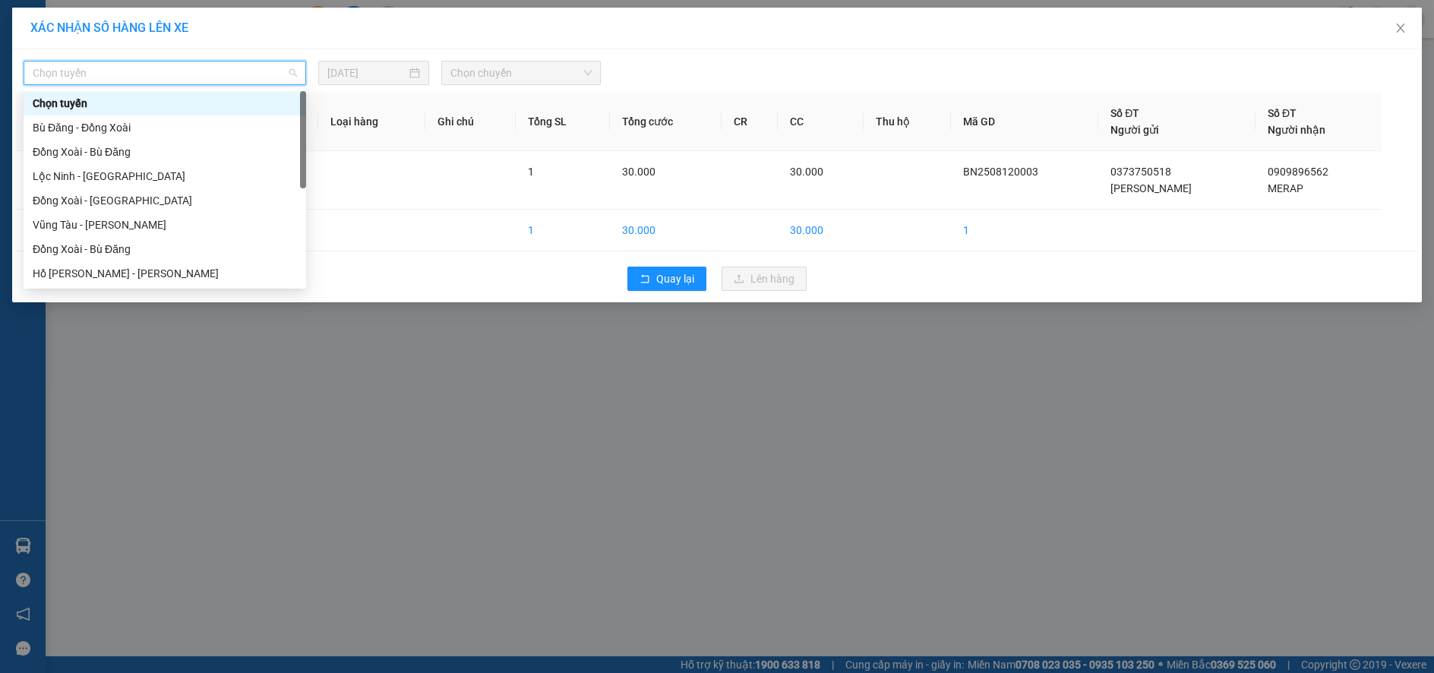
type input "p"
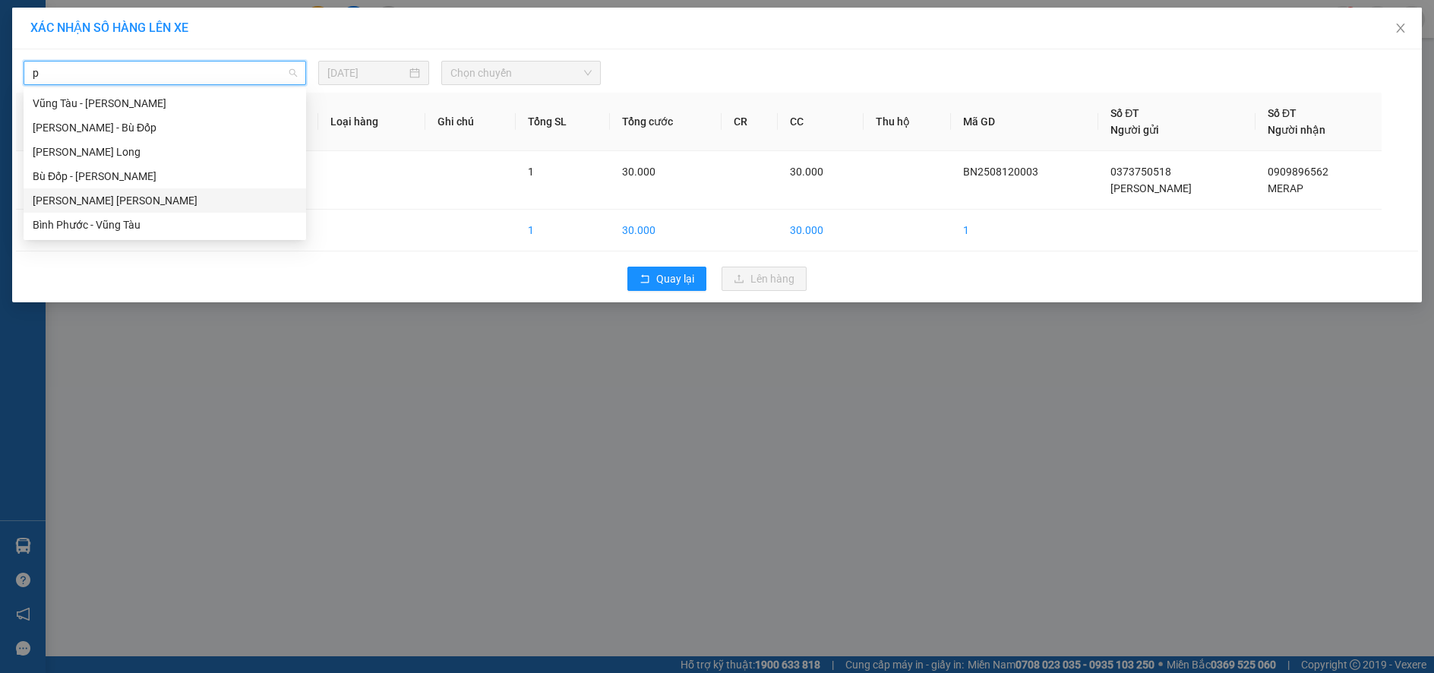
click at [104, 200] on div "[PERSON_NAME] [PERSON_NAME]" at bounding box center [165, 200] width 264 height 17
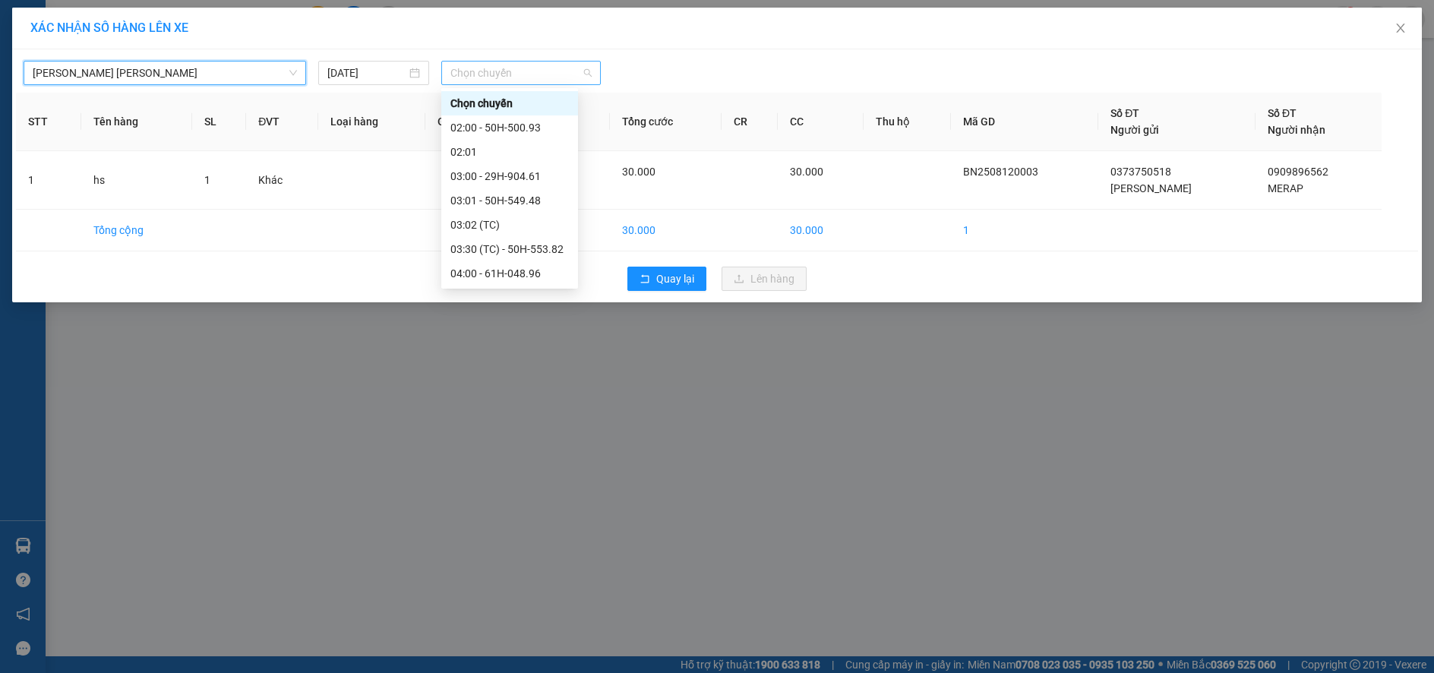
click at [489, 77] on span "Chọn chuyến" at bounding box center [520, 73] width 141 height 23
type input "4"
type input "096"
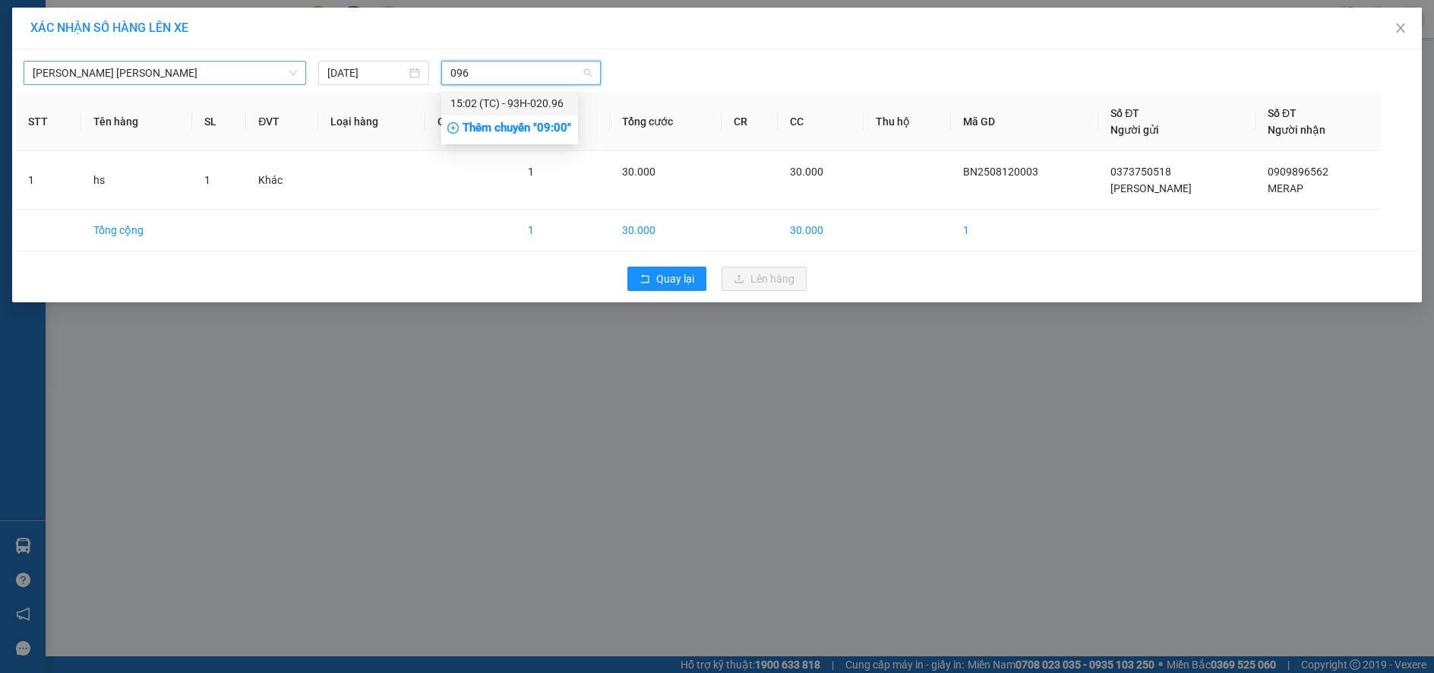
click at [494, 96] on div "15:02 (TC) - 93H-020.96" at bounding box center [509, 103] width 118 height 17
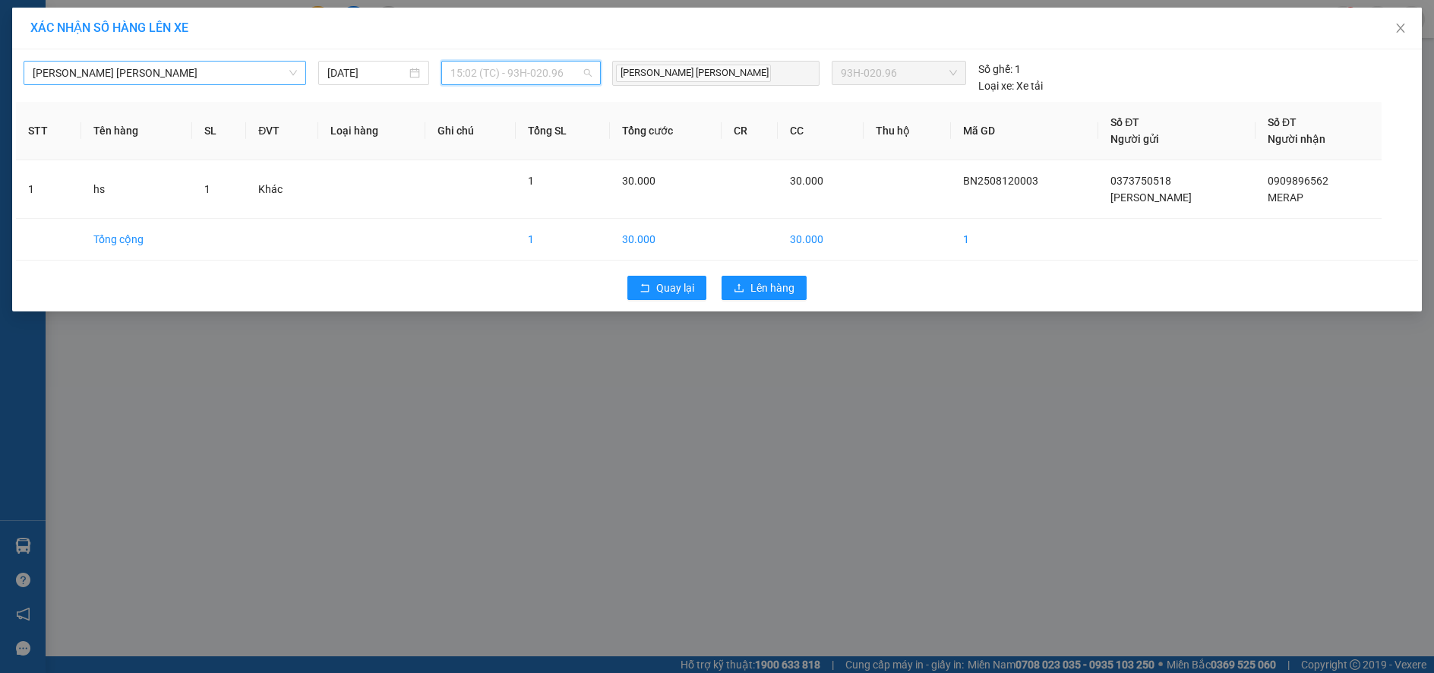
scroll to position [632, 0]
click at [579, 72] on span "15:02 (TC) - 93H-020.96" at bounding box center [520, 73] width 141 height 23
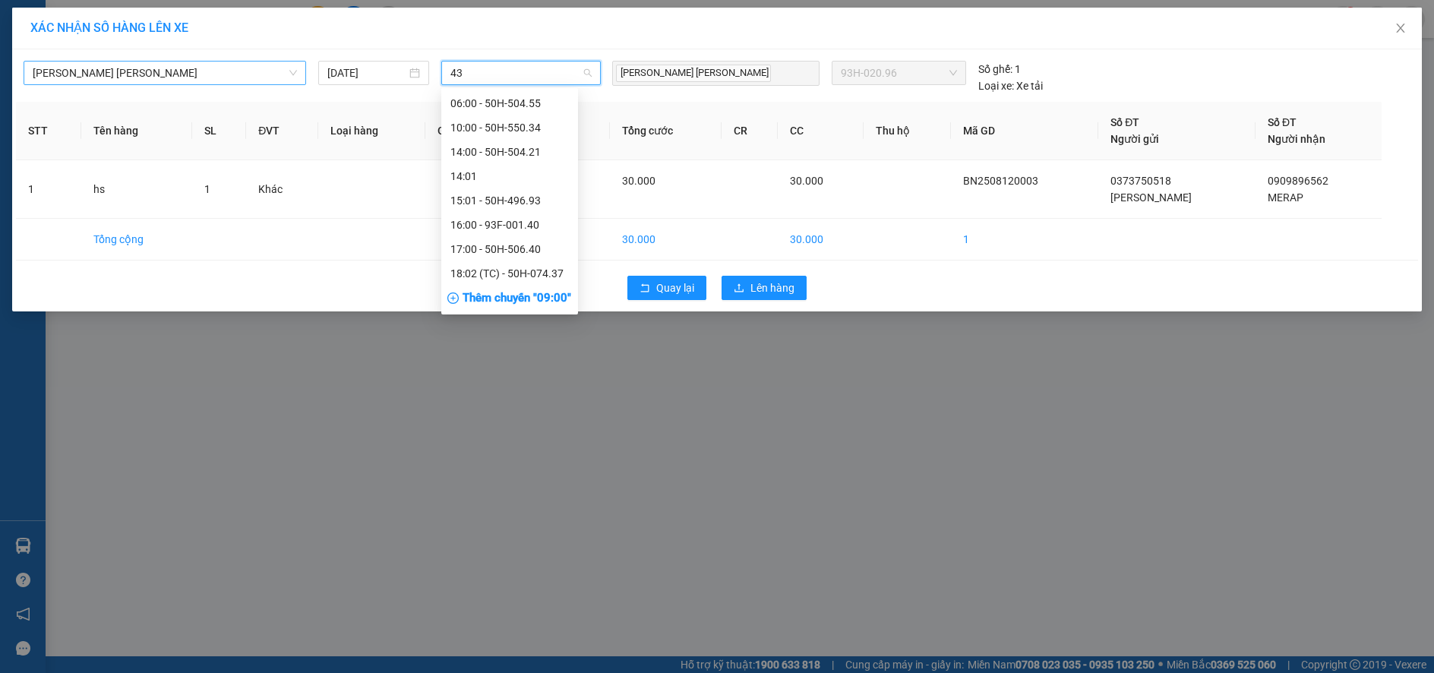
scroll to position [0, 0]
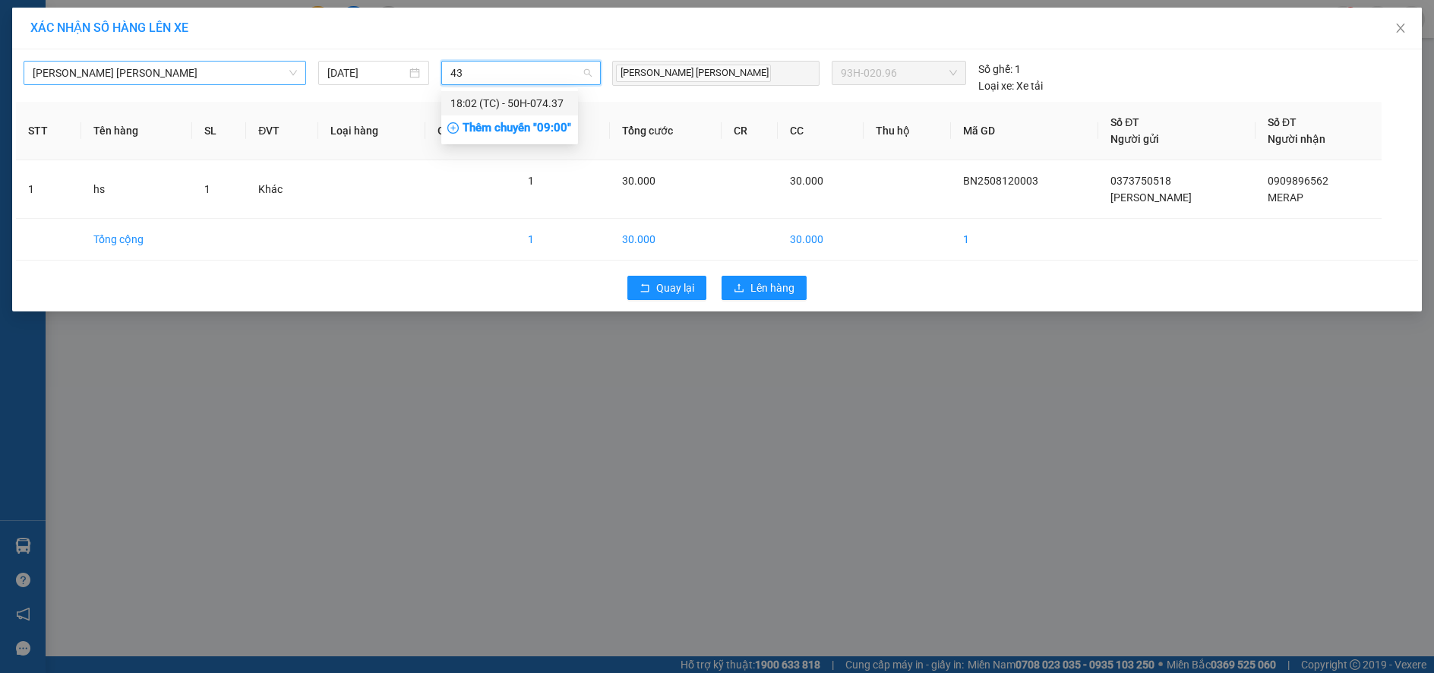
type input "437"
click at [560, 96] on div "18:02 (TC) - 50H-074.37" at bounding box center [509, 103] width 118 height 17
click at [776, 288] on span "Lên hàng" at bounding box center [772, 287] width 44 height 17
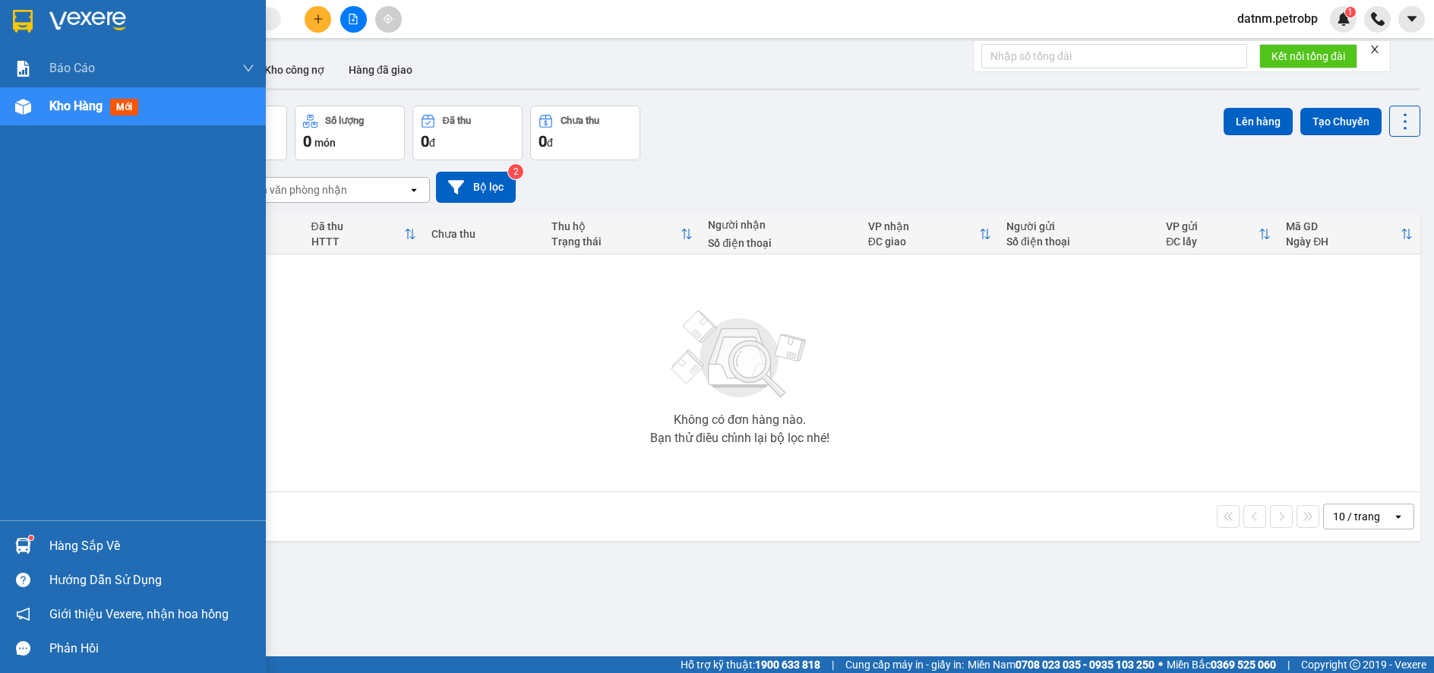
click at [57, 548] on div "Hàng sắp về" at bounding box center [151, 546] width 205 height 23
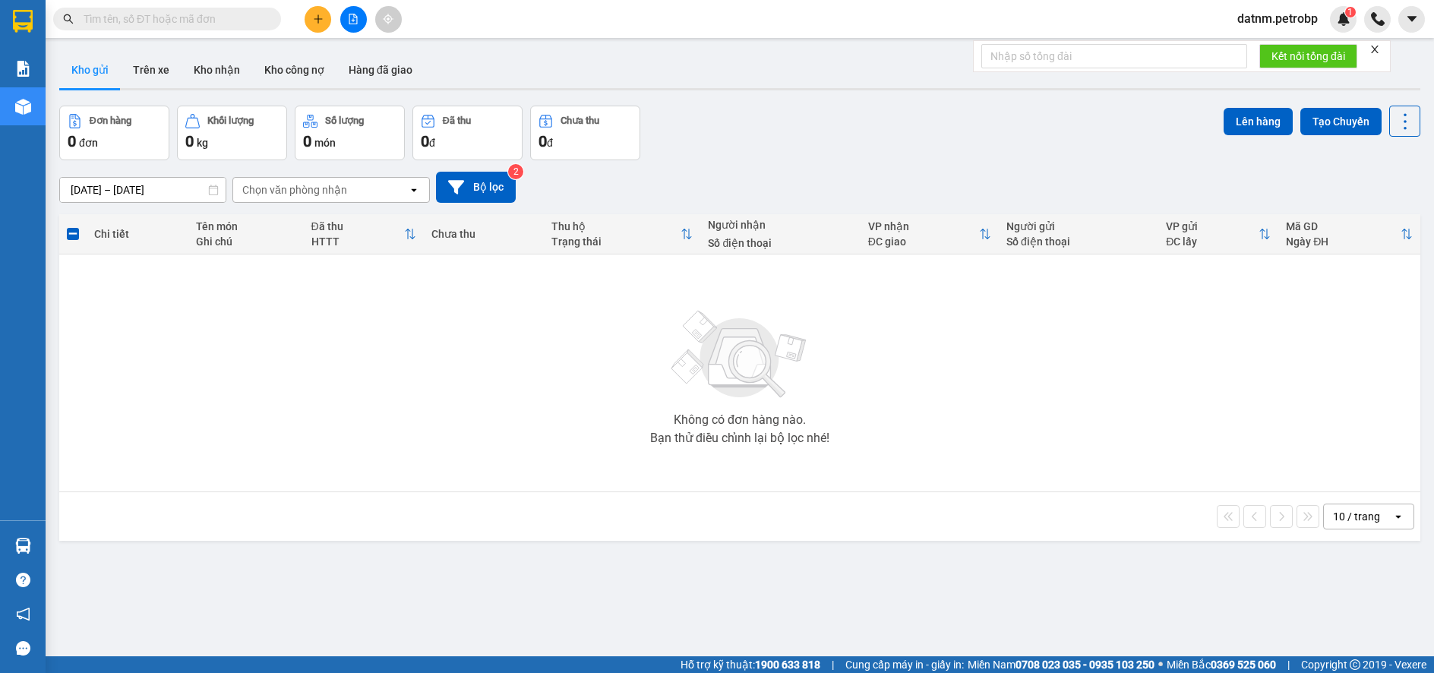
click at [937, 616] on section "Kết quả [PERSON_NAME] ( 352 ) Bộ lọc Mã ĐH Trạng thái Món hàng [PERSON_NAME] [P…" at bounding box center [717, 336] width 1434 height 673
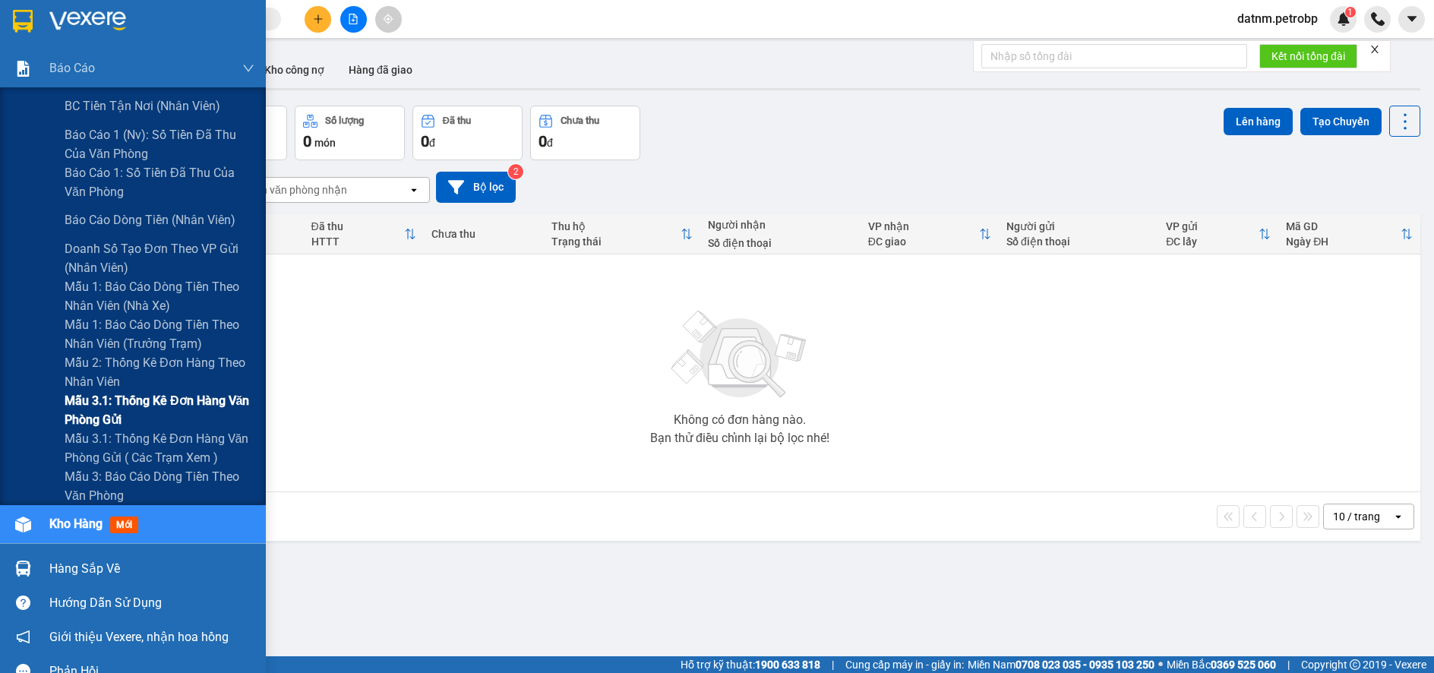
click at [103, 404] on span "Mẫu 3.1: Thống kê đơn hàng văn phòng gửi" at bounding box center [160, 410] width 190 height 38
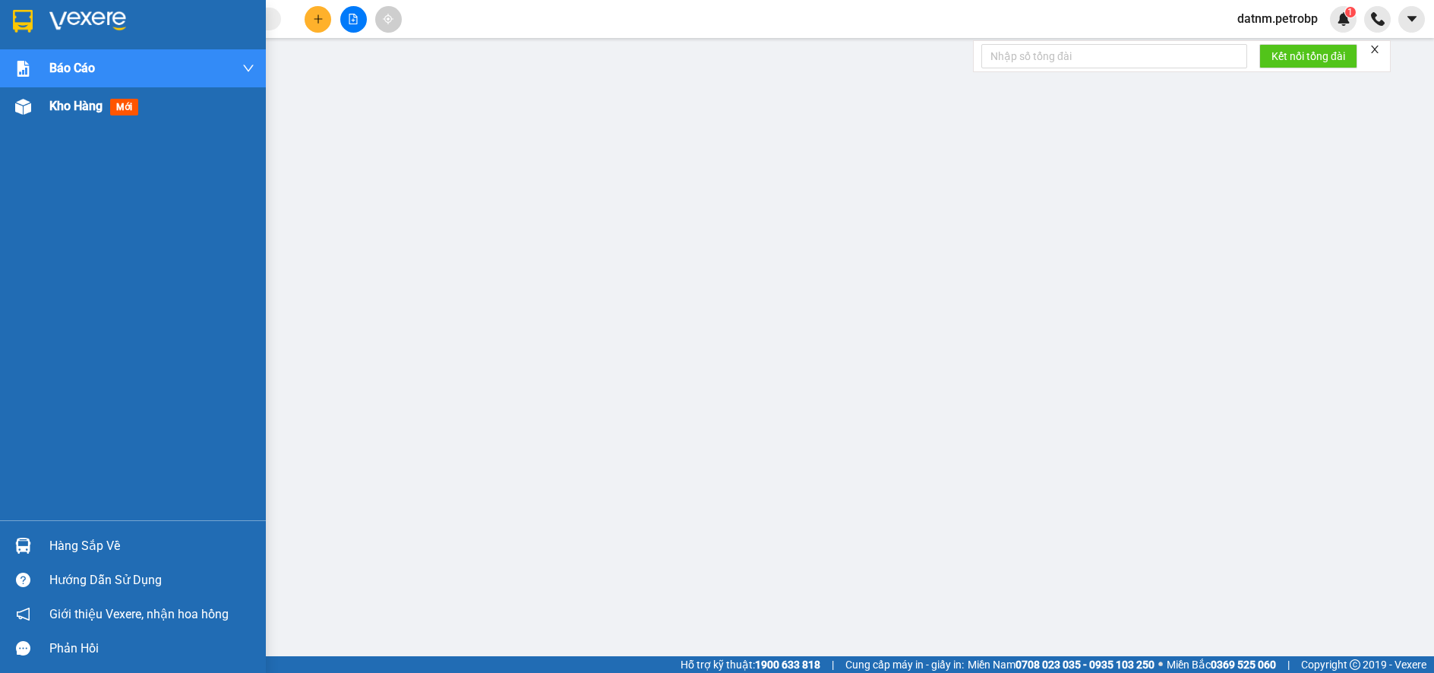
click at [52, 112] on span "Kho hàng" at bounding box center [75, 106] width 53 height 14
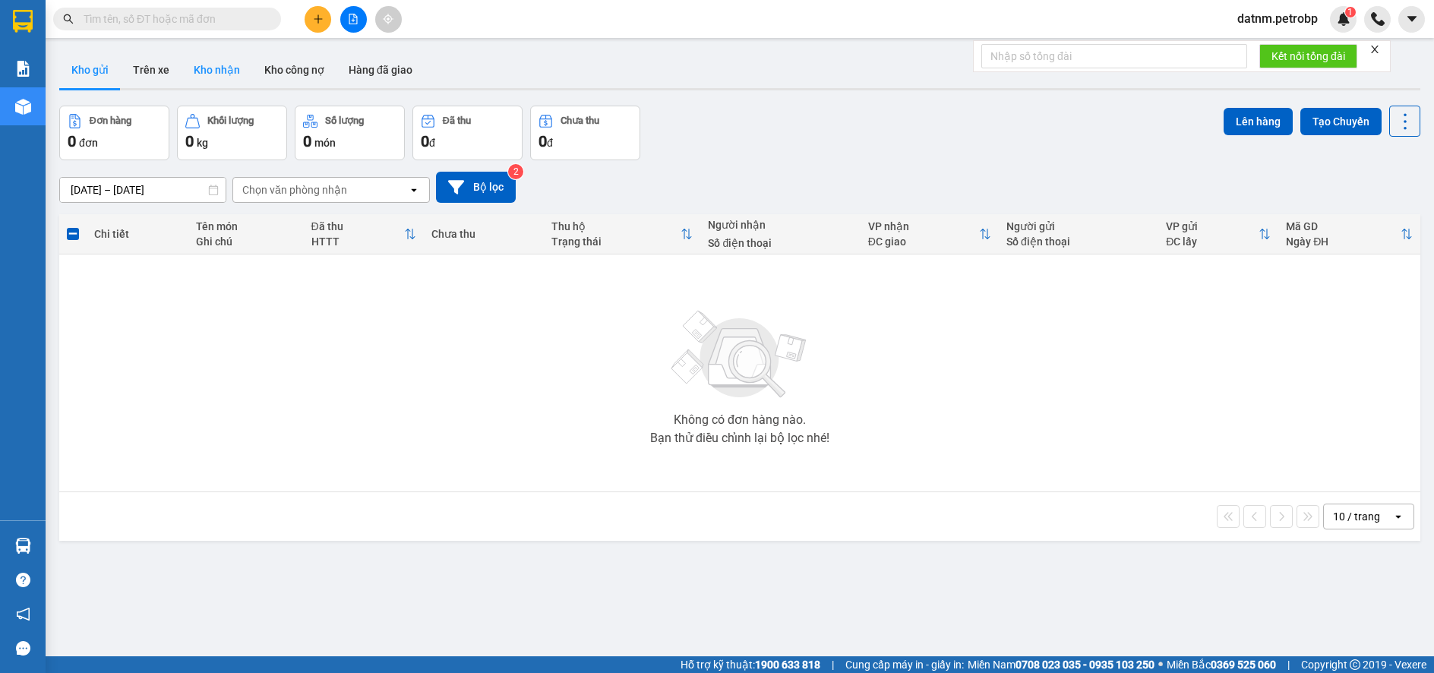
click at [217, 62] on button "Kho nhận" at bounding box center [216, 70] width 71 height 36
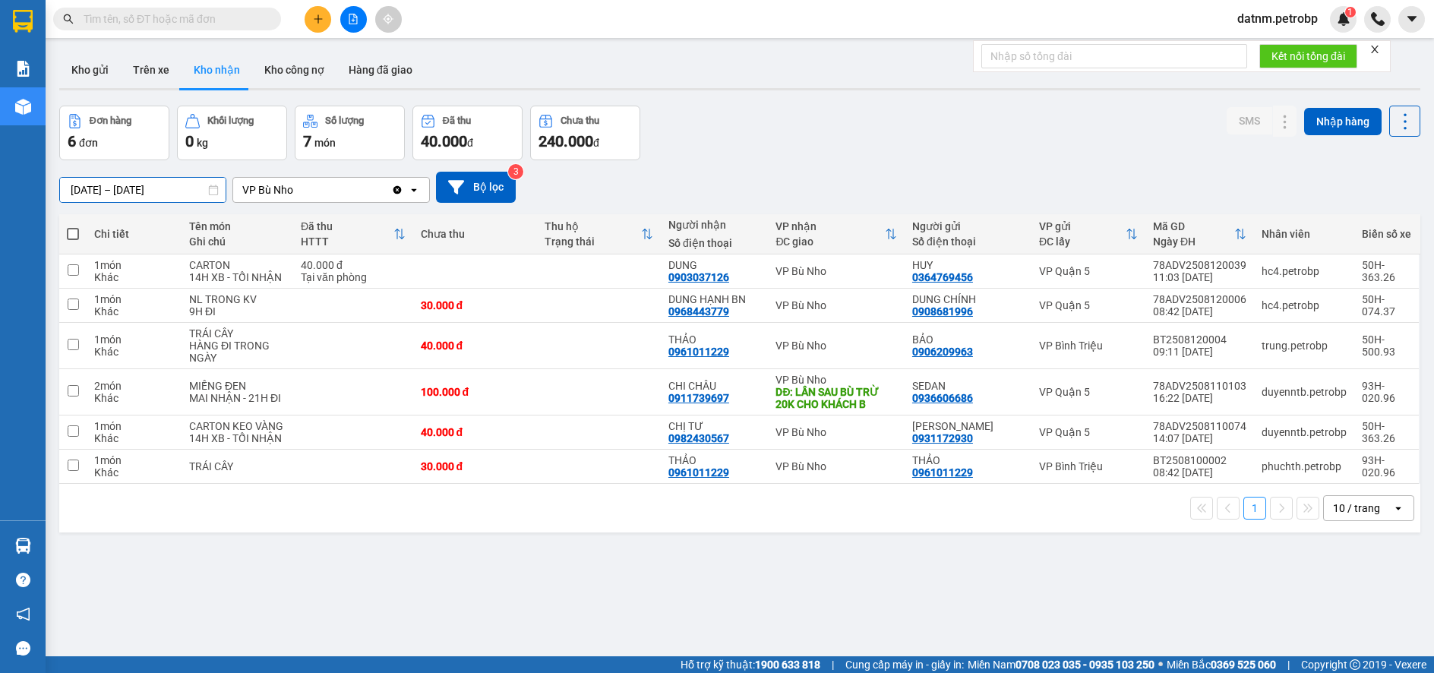
click at [106, 193] on input "[DATE] – [DATE]" at bounding box center [143, 190] width 166 height 24
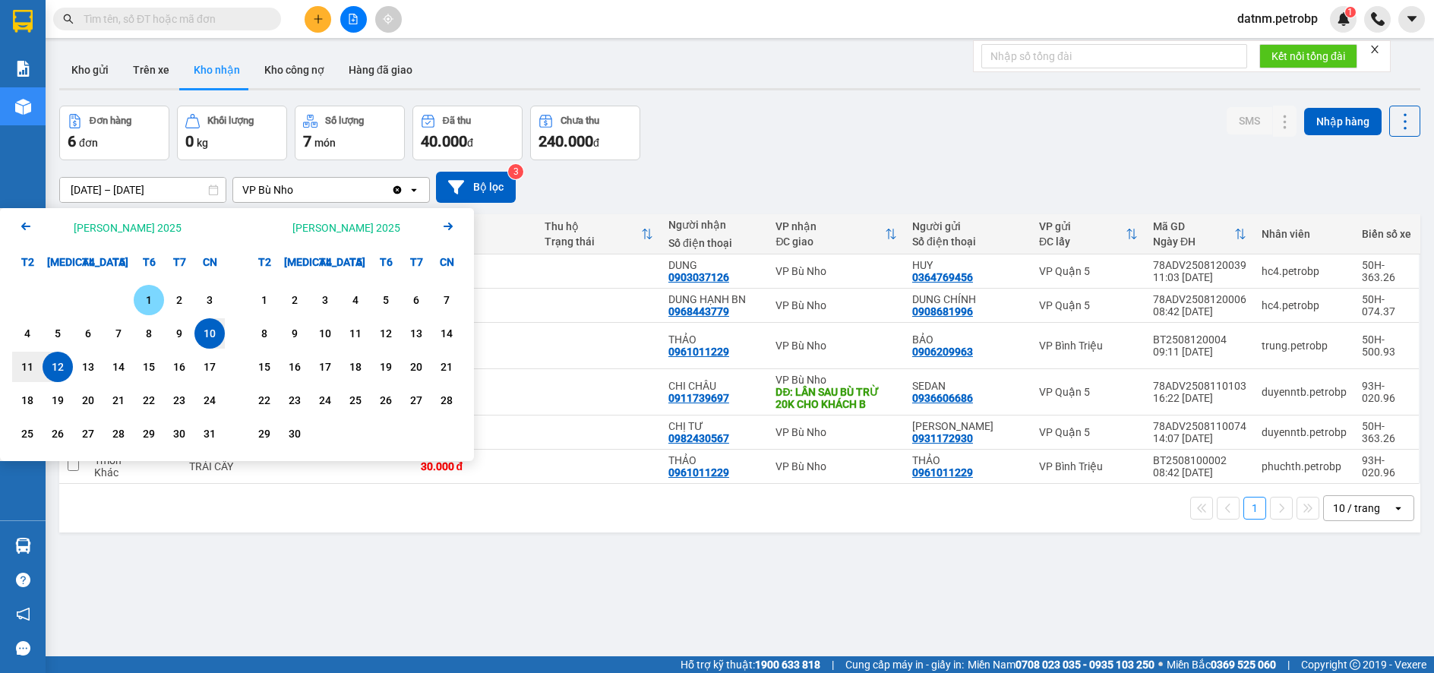
click at [148, 308] on div "1" at bounding box center [148, 300] width 21 height 18
click at [63, 366] on div "12" at bounding box center [57, 367] width 21 height 18
type input "[DATE] – [DATE]"
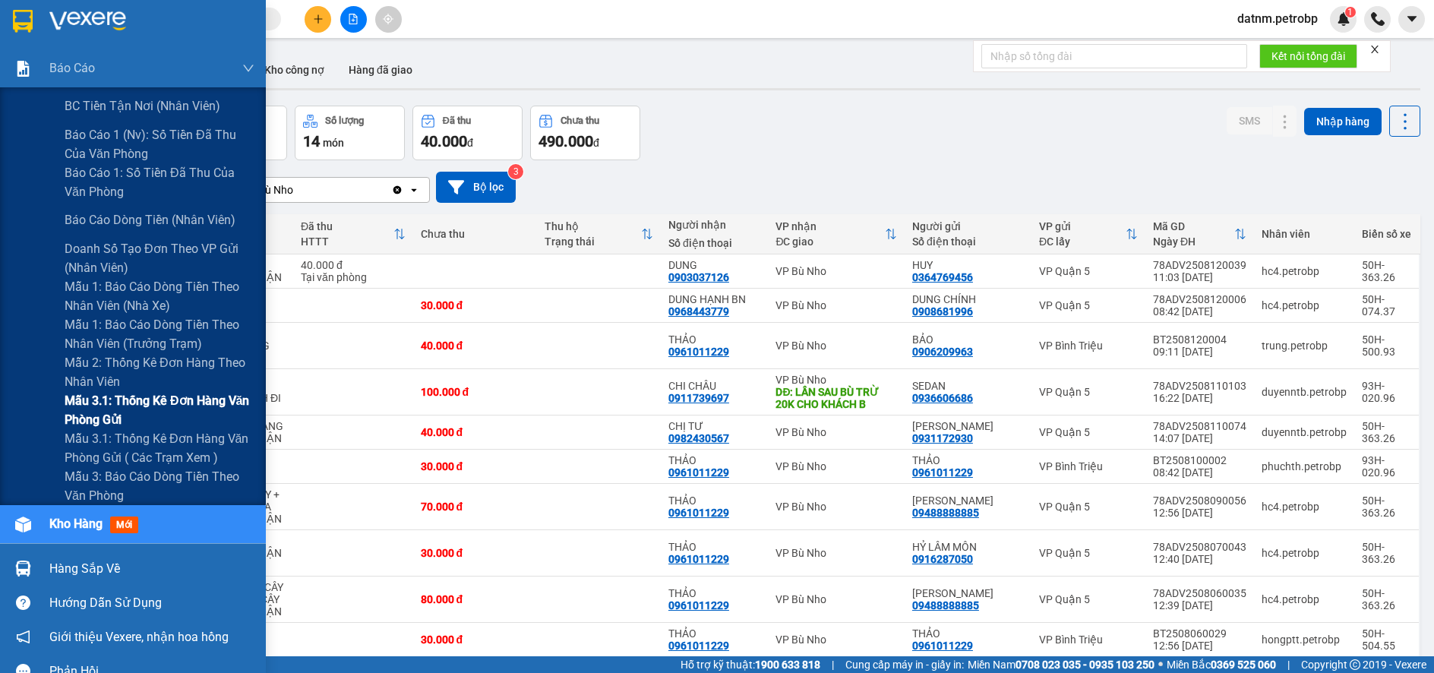
click at [91, 402] on span "Mẫu 3.1: Thống kê đơn hàng văn phòng gửi" at bounding box center [160, 410] width 190 height 38
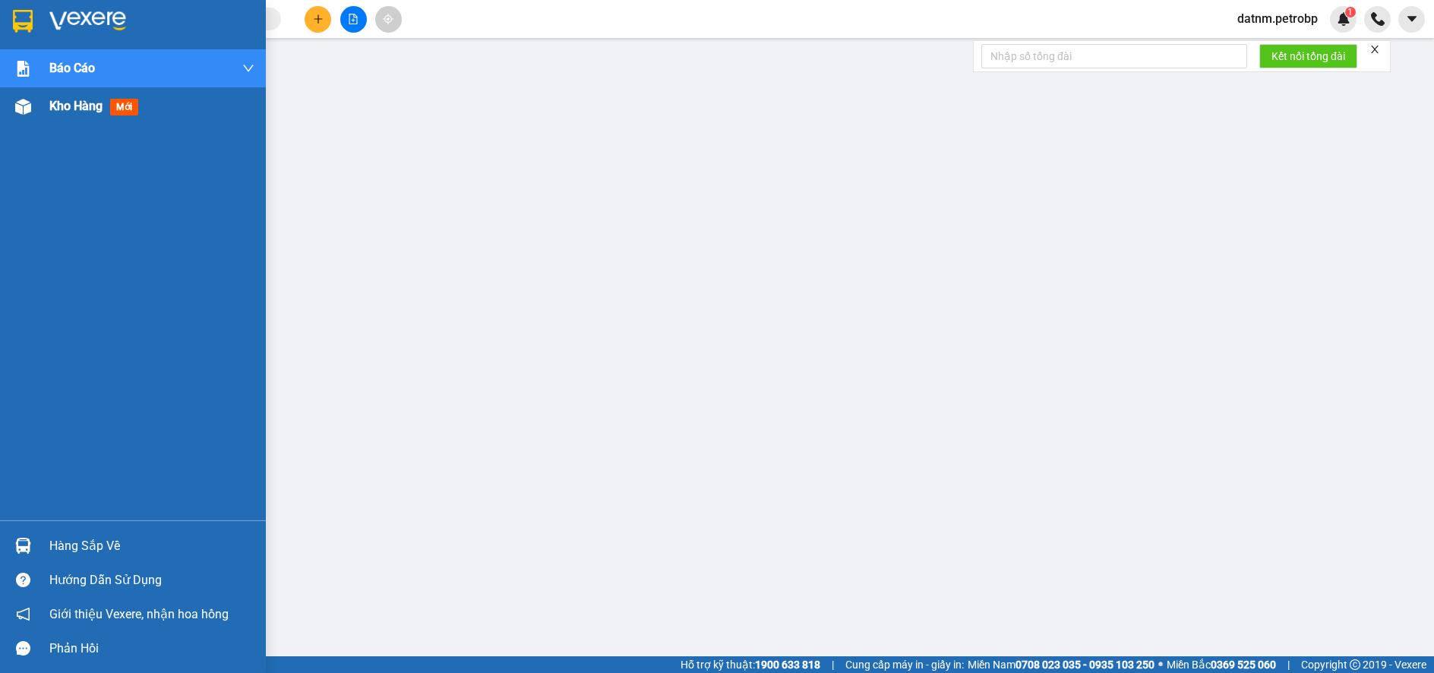
click at [46, 108] on div "Kho hàng mới" at bounding box center [133, 106] width 266 height 38
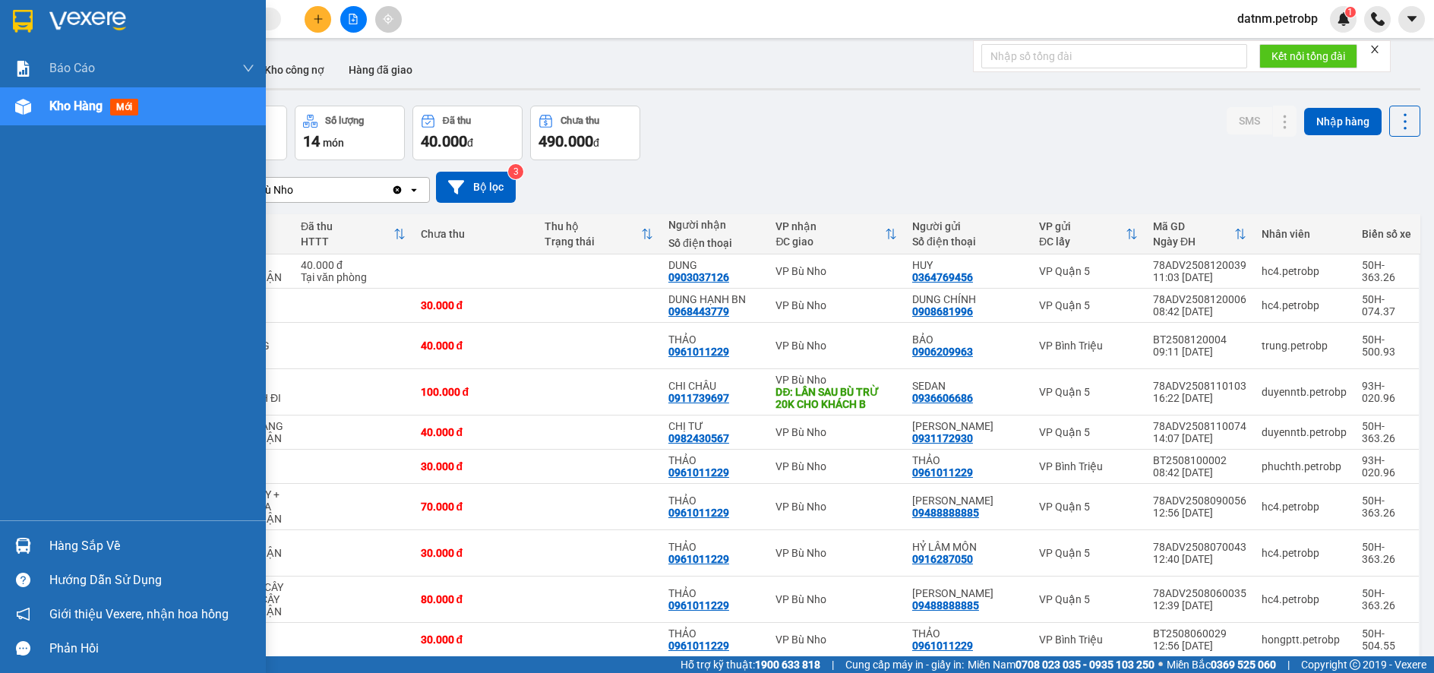
click at [74, 115] on div "Kho hàng mới" at bounding box center [96, 105] width 95 height 19
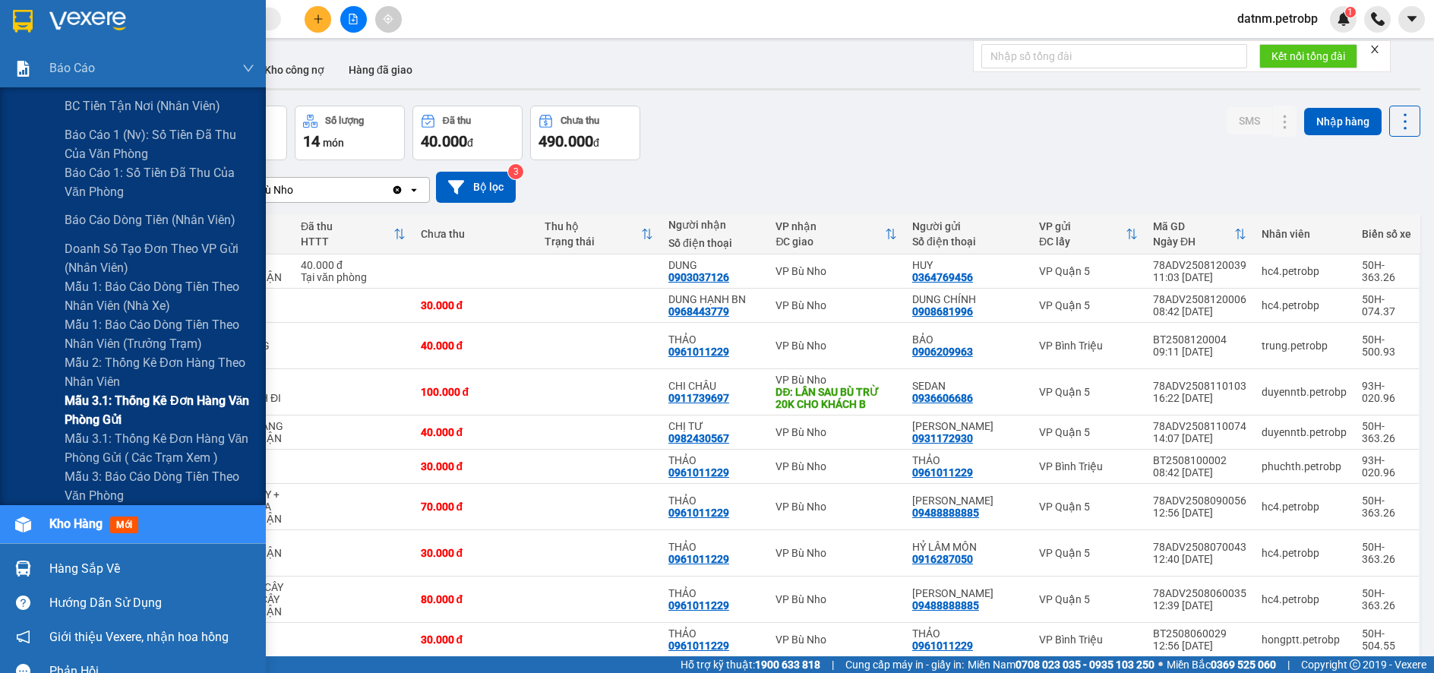
click at [132, 399] on span "Mẫu 3.1: Thống kê đơn hàng văn phòng gửi" at bounding box center [160, 410] width 190 height 38
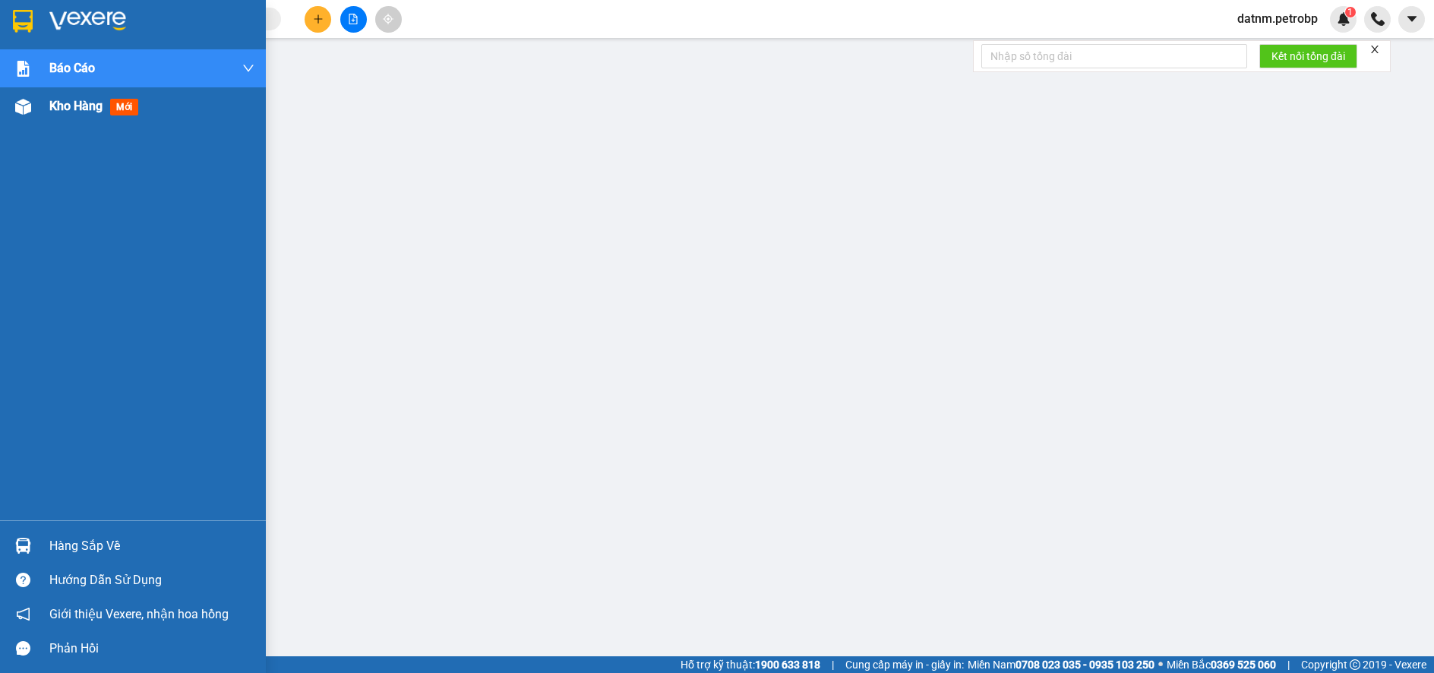
click at [47, 114] on div "Kho hàng mới" at bounding box center [133, 106] width 266 height 38
